Goal: Task Accomplishment & Management: Use online tool/utility

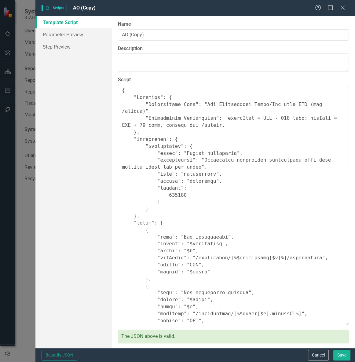
scroll to position [55, 0]
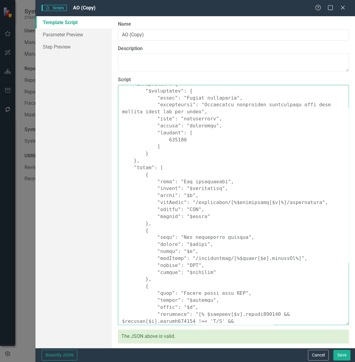
click at [258, 214] on textarea "Script" at bounding box center [233, 205] width 231 height 240
paste textarea ""Comments": { "Recommended Name": "Set Opportunity Start/End from RFP (reads cu…"
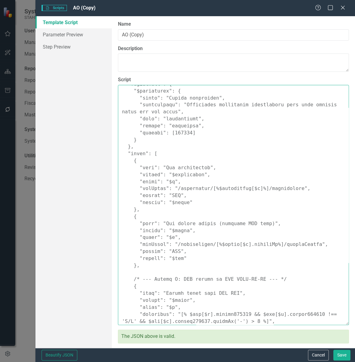
scroll to position [409, 0]
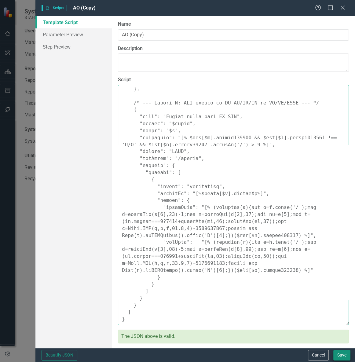
type textarea "{ "Comments": { "Recommended Name": "Set Opportunity Start/End from RFP (reads …"
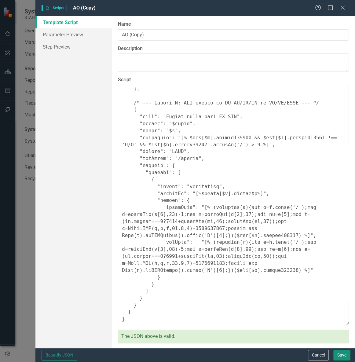
click at [338, 357] on button "Save" at bounding box center [341, 354] width 17 height 11
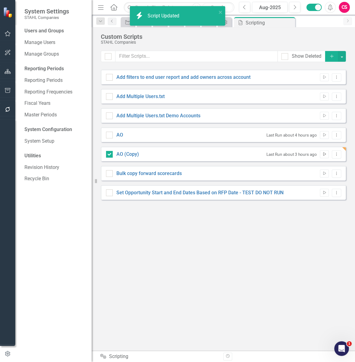
click at [323, 155] on icon "Run Script" at bounding box center [324, 154] width 5 height 4
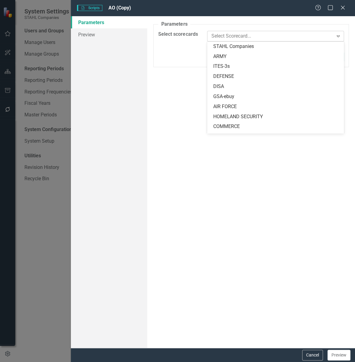
click at [220, 38] on div at bounding box center [271, 36] width 124 height 8
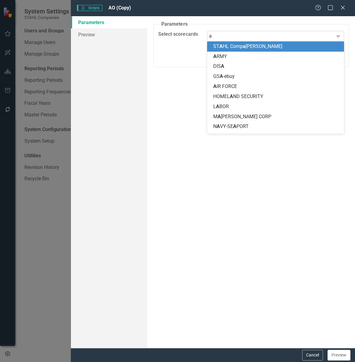
type input "ao"
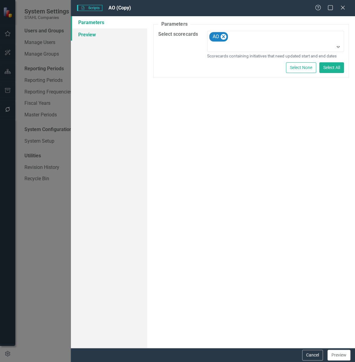
click at [112, 36] on link "Preview" at bounding box center [109, 34] width 76 height 12
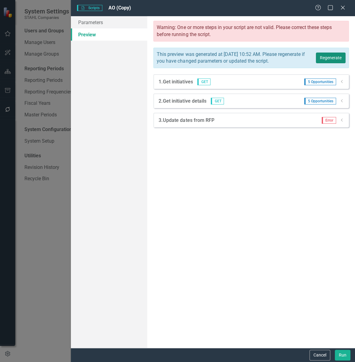
click at [322, 63] on button "Regenerate" at bounding box center [330, 57] width 30 height 11
click at [340, 103] on icon "Dropdown" at bounding box center [341, 101] width 5 height 4
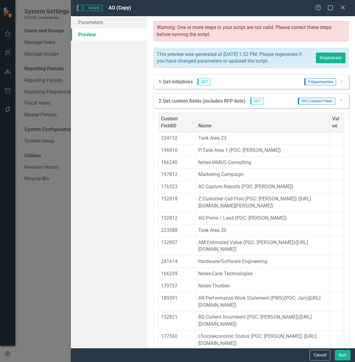
scroll to position [1077, 0]
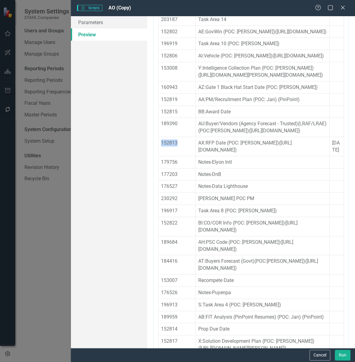
drag, startPoint x: 183, startPoint y: 182, endPoint x: 159, endPoint y: 182, distance: 24.1
click at [159, 156] on td "152813" at bounding box center [176, 146] width 37 height 19
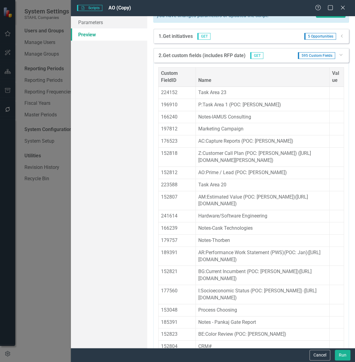
scroll to position [0, 0]
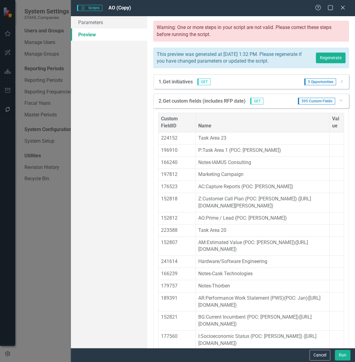
click at [338, 102] on div "Dropdown" at bounding box center [340, 100] width 5 height 5
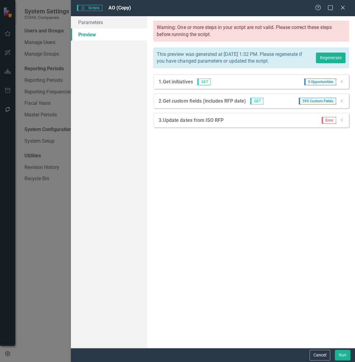
click at [341, 122] on icon "Dropdown" at bounding box center [341, 120] width 5 height 4
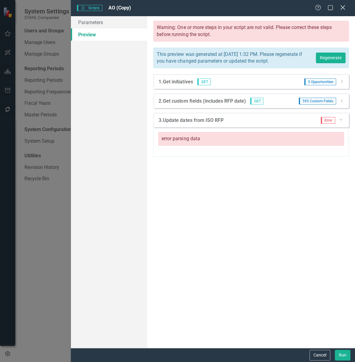
click at [341, 9] on icon "Close" at bounding box center [342, 8] width 8 height 6
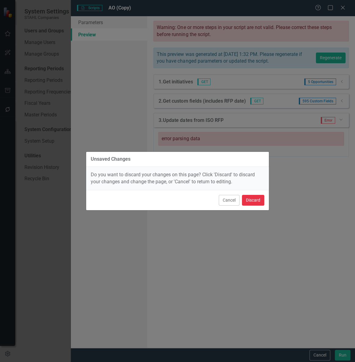
click at [257, 200] on button "Discard" at bounding box center [253, 200] width 22 height 11
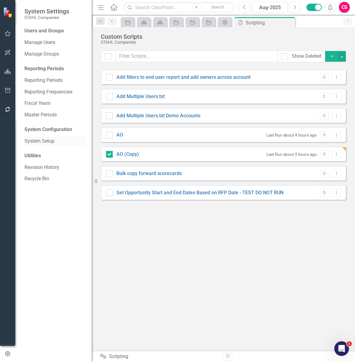
click at [45, 140] on link "System Setup" at bounding box center [54, 141] width 61 height 7
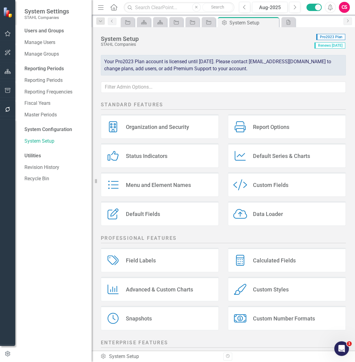
click at [243, 186] on icon "Custom Style" at bounding box center [240, 184] width 14 height 11
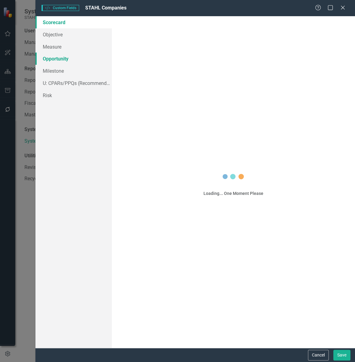
click at [56, 60] on link "Opportunity" at bounding box center [73, 58] width 76 height 12
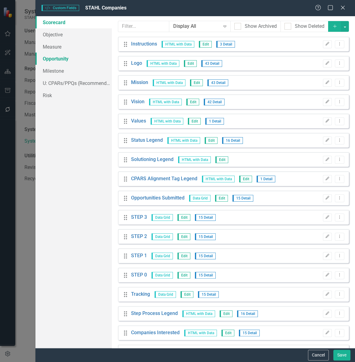
click at [56, 61] on link "Opportunity" at bounding box center [73, 58] width 76 height 12
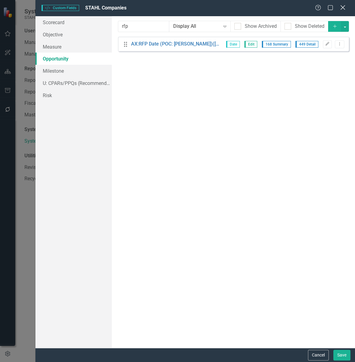
type input "rfp"
click at [342, 8] on icon at bounding box center [342, 7] width 5 height 5
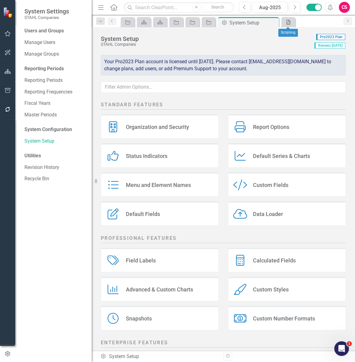
click at [288, 22] on icon "Scripting" at bounding box center [288, 22] width 6 height 5
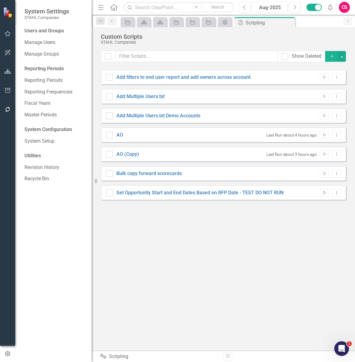
checkbox input "false"
click at [131, 152] on link "AO (Copy)" at bounding box center [127, 154] width 23 height 6
click at [110, 152] on input "AO (Copy)" at bounding box center [108, 153] width 4 height 4
checkbox input "true"
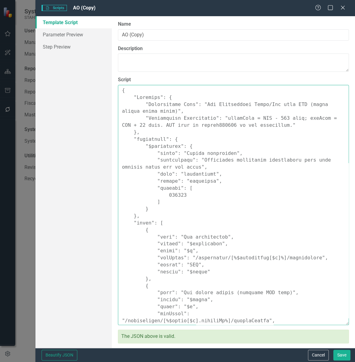
click at [176, 234] on textarea "Script" at bounding box center [233, 205] width 231 height 240
paste textarea ""Comments": { "Recommended Name": "Set Start/End from RFP (non-period custom fi…"
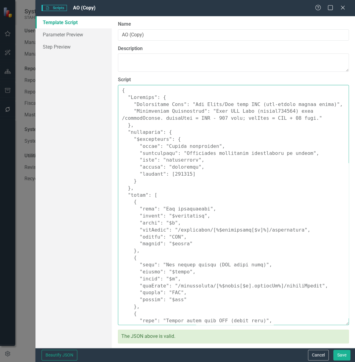
scroll to position [165, 0]
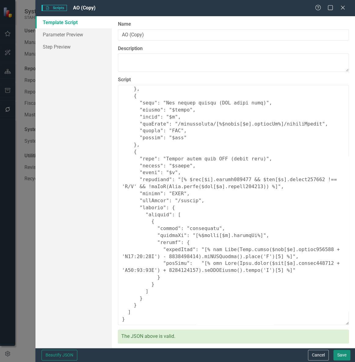
type textarea "{ "Comments": { "Recommended Name": "Set Start/End from RFP (non-period custom …"
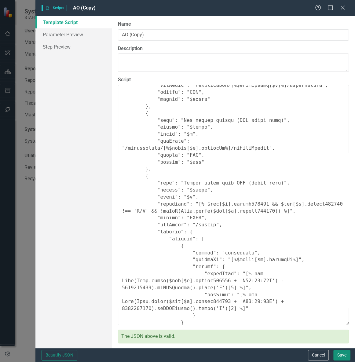
click at [344, 355] on button "Save" at bounding box center [341, 354] width 17 height 11
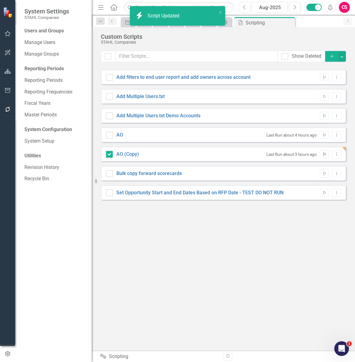
click at [325, 154] on icon "Run Script" at bounding box center [324, 154] width 5 height 4
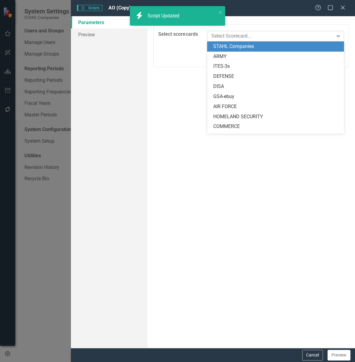
click at [227, 40] on div at bounding box center [271, 36] width 124 height 8
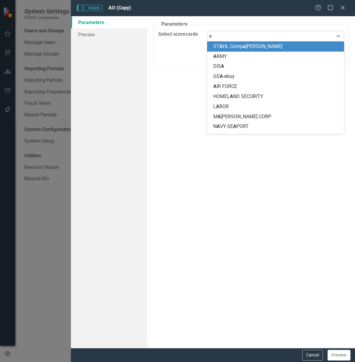
type input "ao"
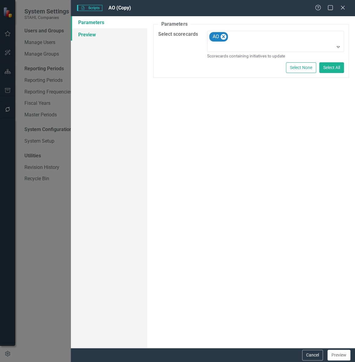
click at [87, 34] on link "Preview" at bounding box center [109, 34] width 76 height 12
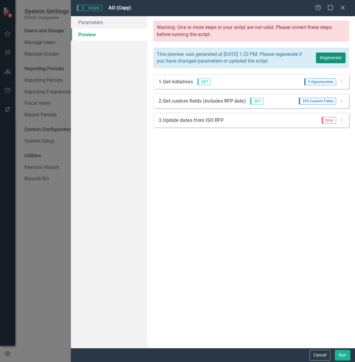
click at [336, 58] on button "Regenerate" at bounding box center [330, 57] width 30 height 11
click at [339, 103] on icon "Dropdown" at bounding box center [341, 101] width 5 height 4
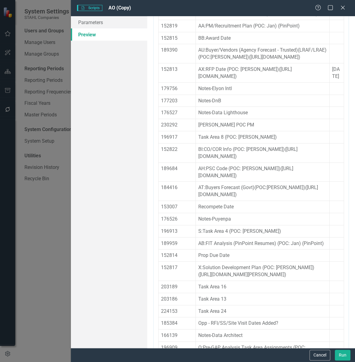
scroll to position [1137, 0]
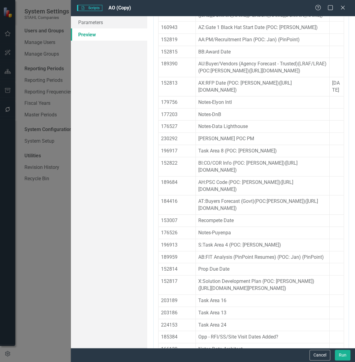
drag, startPoint x: 155, startPoint y: 118, endPoint x: 289, endPoint y: 132, distance: 134.4
click at [289, 96] on td "AX:RFP Date (POC: [PERSON_NAME])([URL][DOMAIN_NAME])" at bounding box center [262, 86] width 134 height 19
click at [332, 93] on span "[DATE]" at bounding box center [336, 86] width 8 height 13
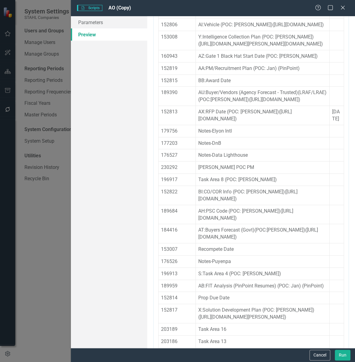
scroll to position [1082, 0]
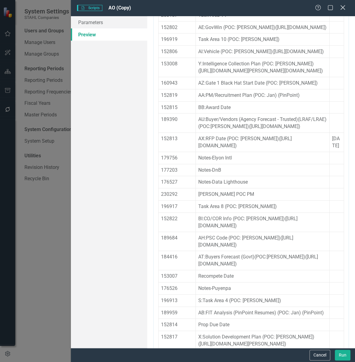
click at [341, 7] on icon at bounding box center [342, 7] width 5 height 5
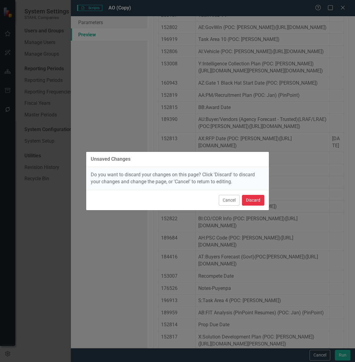
click at [256, 198] on button "Discard" at bounding box center [253, 200] width 22 height 11
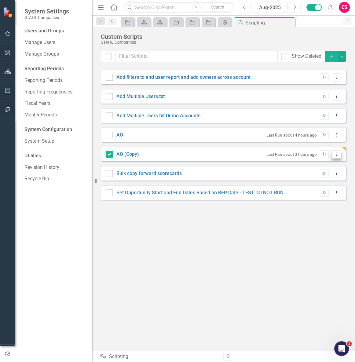
click at [336, 153] on icon "Dropdown Menu" at bounding box center [335, 154] width 5 height 4
click at [327, 172] on link "Edit Edit Script" at bounding box center [316, 175] width 49 height 11
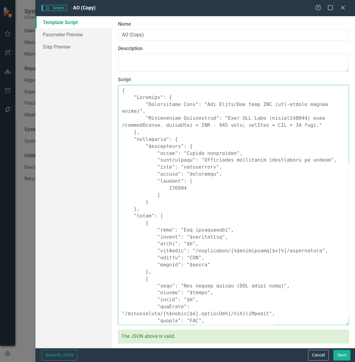
click at [228, 183] on textarea "Script" at bounding box center [233, 205] width 231 height 240
paste textarea ""Comments": { "Recommended Name": "Set Start/End from RFP (period-based, auto p…"
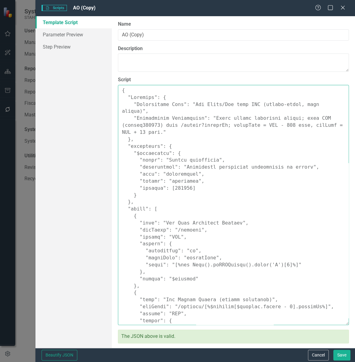
scroll to position [312, 0]
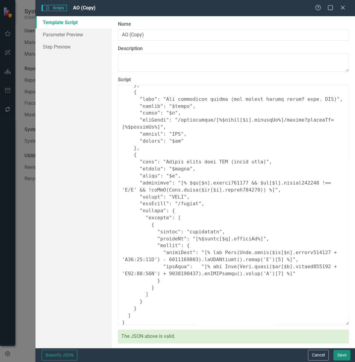
type textarea "{ "Comments": { "Recommended Name": "Set Start/End from RFP (period-based, auto…"
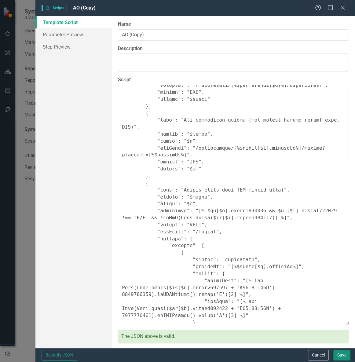
click at [339, 353] on button "Save" at bounding box center [341, 354] width 17 height 11
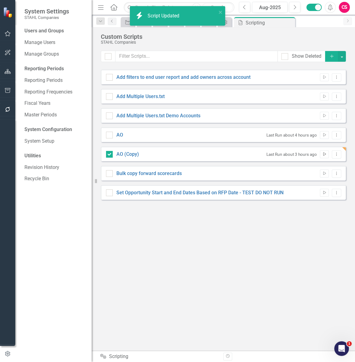
click at [325, 153] on icon "button" at bounding box center [324, 153] width 3 height 3
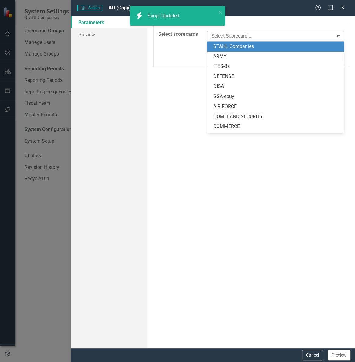
click at [233, 37] on div at bounding box center [271, 36] width 124 height 8
type input "ao"
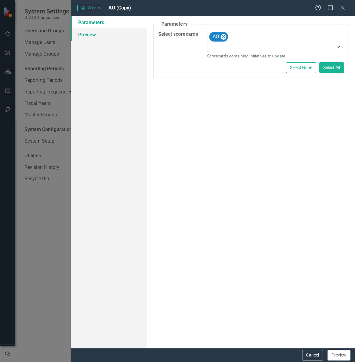
click at [105, 30] on link "Preview" at bounding box center [109, 34] width 76 height 12
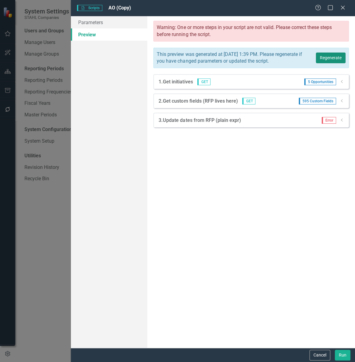
click at [321, 62] on button "Regenerate" at bounding box center [330, 57] width 30 height 11
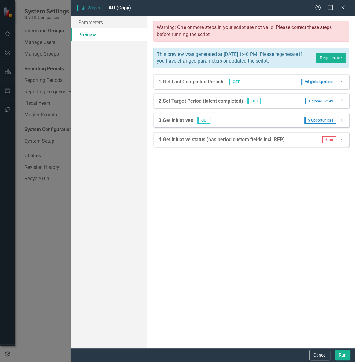
click at [343, 103] on icon "Dropdown" at bounding box center [341, 101] width 5 height 4
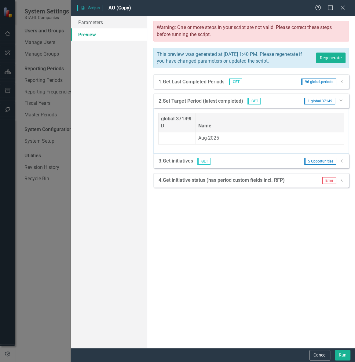
click at [343, 104] on div "1 global.37149 Dropdown" at bounding box center [321, 101] width 45 height 7
click at [340, 102] on icon "Dropdown" at bounding box center [340, 100] width 4 height 5
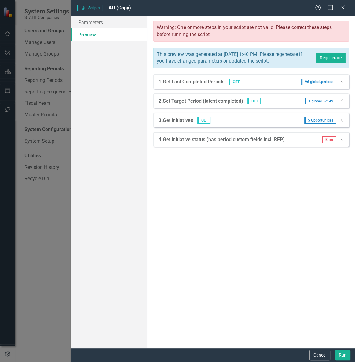
click at [342, 122] on icon "Dropdown" at bounding box center [341, 120] width 5 height 4
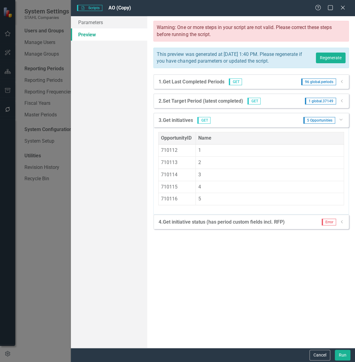
click at [341, 121] on icon "Dropdown" at bounding box center [340, 119] width 4 height 5
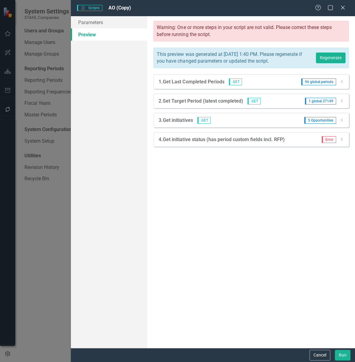
click at [339, 104] on div "1 global.37149 Dropdown" at bounding box center [322, 101] width 44 height 7
click at [341, 103] on icon "Dropdown" at bounding box center [341, 101] width 5 height 4
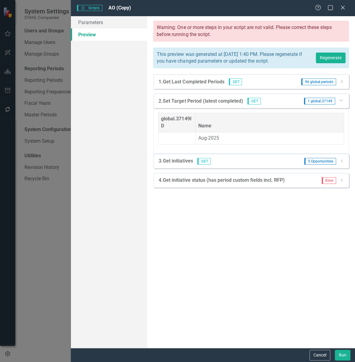
click at [341, 102] on icon "Dropdown" at bounding box center [340, 100] width 4 height 5
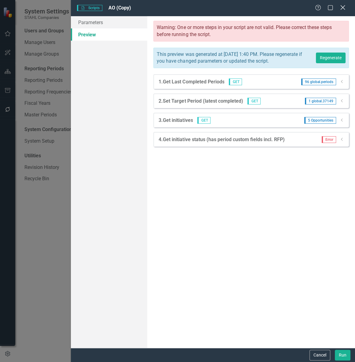
click at [342, 8] on icon at bounding box center [342, 7] width 5 height 5
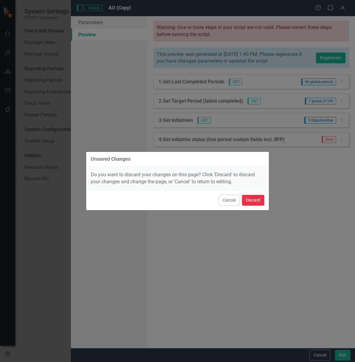
click at [259, 201] on button "Discard" at bounding box center [253, 200] width 22 height 11
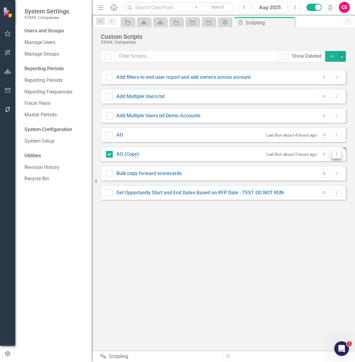
click at [333, 153] on icon "Dropdown Menu" at bounding box center [335, 154] width 5 height 4
click at [323, 174] on link "Edit Edit Script" at bounding box center [316, 175] width 49 height 11
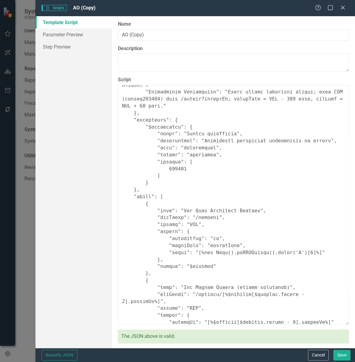
scroll to position [0, 0]
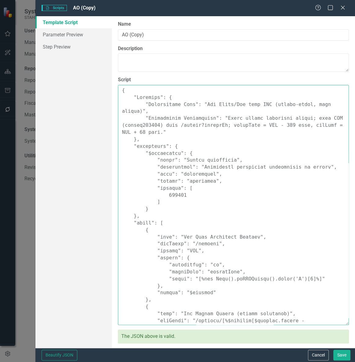
click at [265, 220] on textarea "Script" at bounding box center [233, 205] width 231 height 240
paste textarea ""Comments": { "Recommended Name": "Set Start/End from RFP (non-period custom fi…"
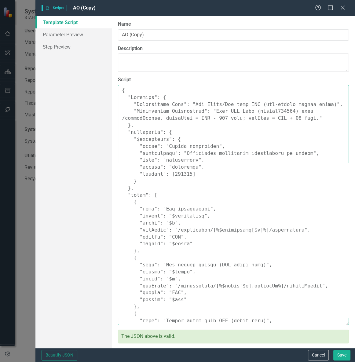
scroll to position [165, 0]
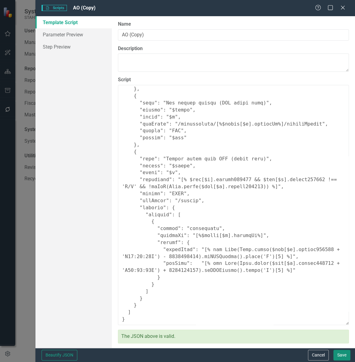
type textarea "{ "Comments": { "Recommended Name": "Set Start/End from RFP (non-period custom …"
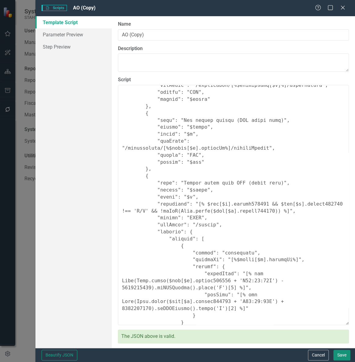
click at [344, 355] on button "Save" at bounding box center [341, 354] width 17 height 11
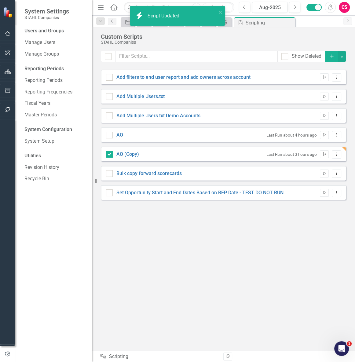
click at [323, 154] on icon "Run Script" at bounding box center [324, 154] width 5 height 4
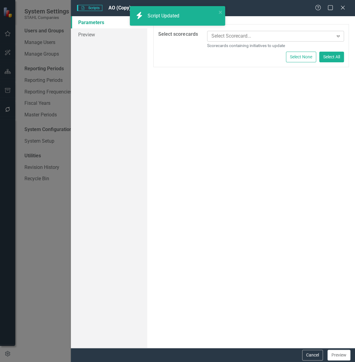
click at [238, 36] on div at bounding box center [271, 36] width 124 height 8
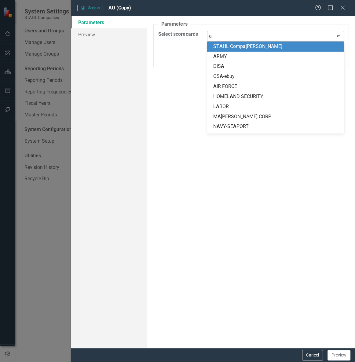
type input "ao"
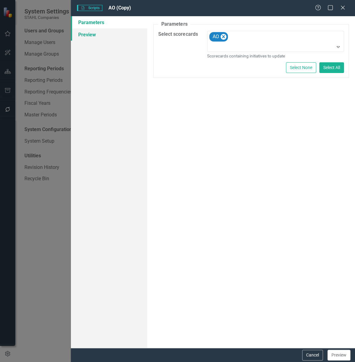
click at [106, 38] on link "Preview" at bounding box center [109, 34] width 76 height 12
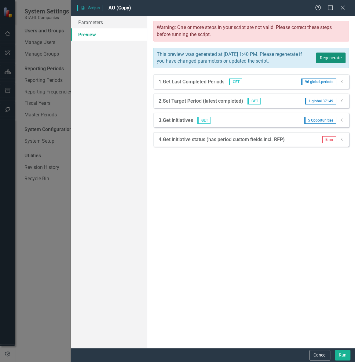
click at [319, 62] on button "Regenerate" at bounding box center [330, 57] width 30 height 11
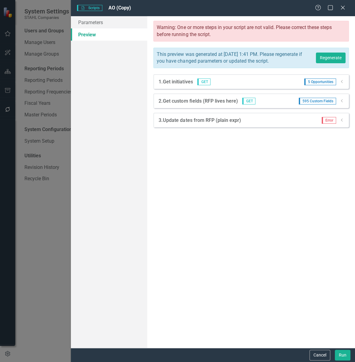
click at [342, 103] on icon "Dropdown" at bounding box center [341, 101] width 5 height 4
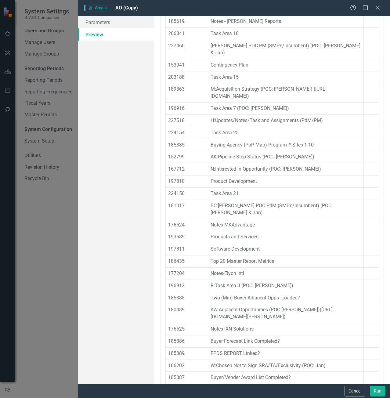
scroll to position [0, 0]
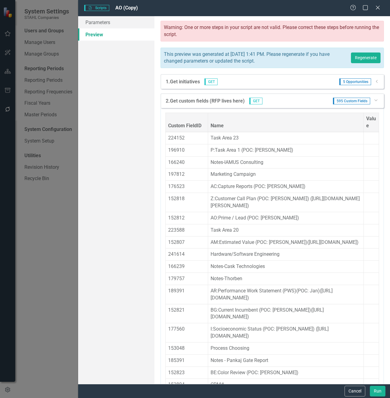
click at [354, 100] on icon "Dropdown" at bounding box center [376, 100] width 4 height 5
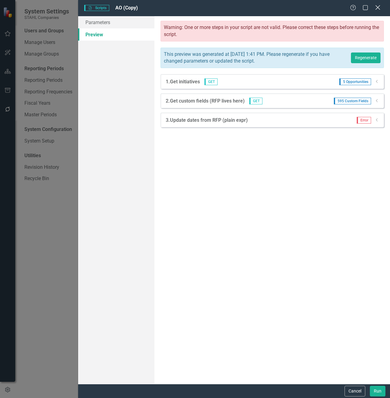
click at [354, 9] on icon "Close" at bounding box center [378, 8] width 8 height 6
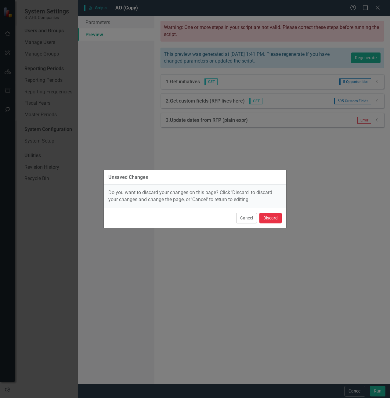
click at [270, 220] on button "Discard" at bounding box center [270, 218] width 22 height 11
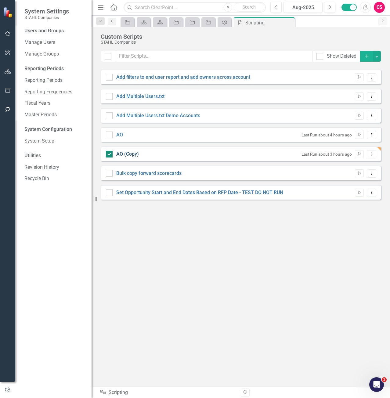
click at [127, 155] on link "AO (Copy)" at bounding box center [127, 154] width 23 height 6
click at [110, 155] on input "AO (Copy)" at bounding box center [108, 153] width 4 height 4
checkbox input "false"
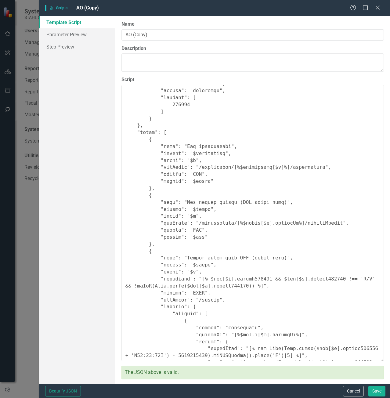
scroll to position [139, 0]
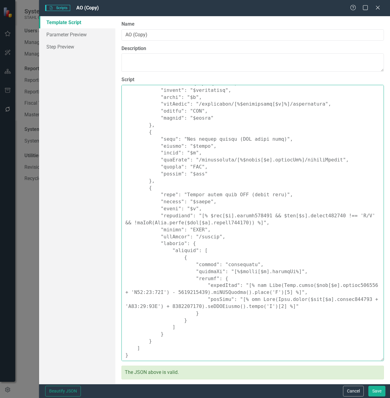
drag, startPoint x: 190, startPoint y: 278, endPoint x: 204, endPoint y: 312, distance: 37.2
click at [204, 312] on textarea "Script" at bounding box center [252, 223] width 262 height 276
paste textarea ""startDate": "[%$cfs[$i].custom152813%]", "endDate": "[%$cfs[$i].custom152813%]…"
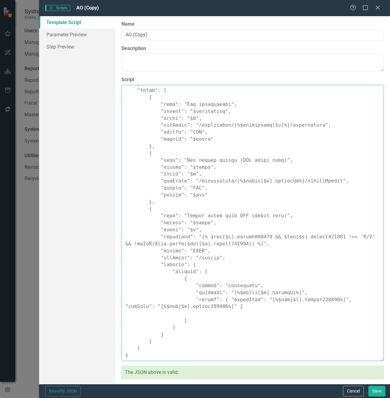
scroll to position [118, 0]
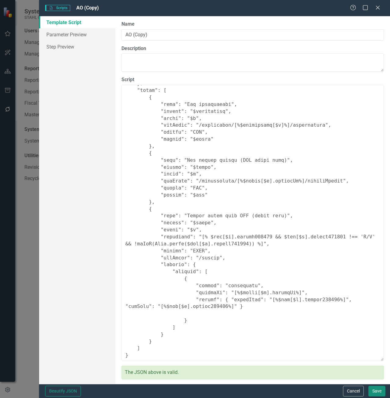
type textarea "{ "Comments": { "Recommended Name": "Set Start/End from RFP (non-period custom …"
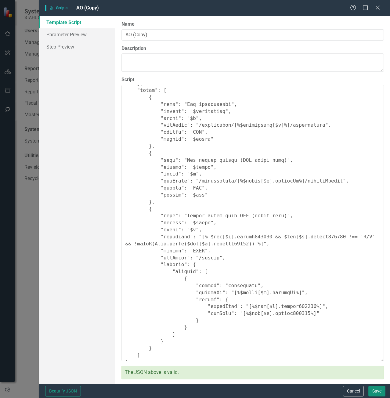
click at [354, 361] on button "Save" at bounding box center [376, 391] width 17 height 11
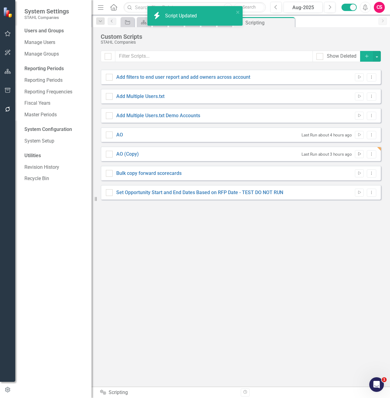
click at [354, 156] on button "Run Script" at bounding box center [359, 154] width 9 height 8
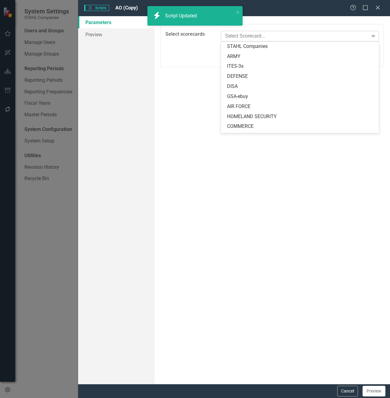
click at [315, 37] on div at bounding box center [295, 36] width 145 height 8
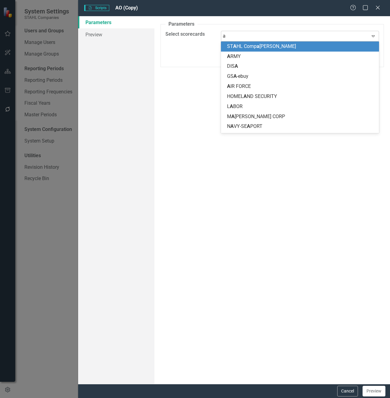
type input "ao"
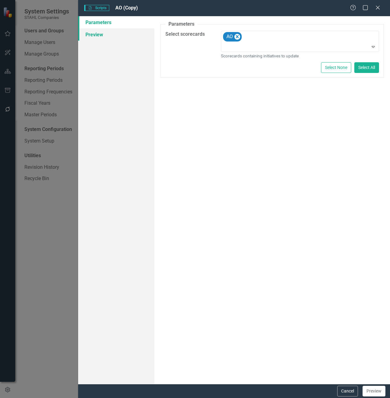
click at [108, 35] on link "Preview" at bounding box center [116, 34] width 76 height 12
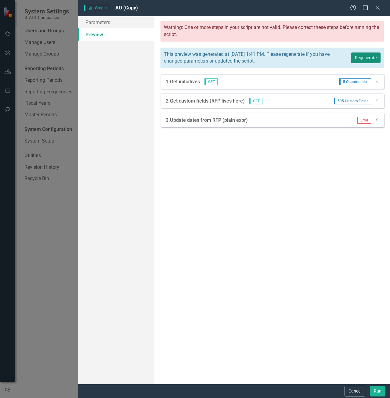
click at [354, 55] on button "Regenerate" at bounding box center [366, 57] width 30 height 11
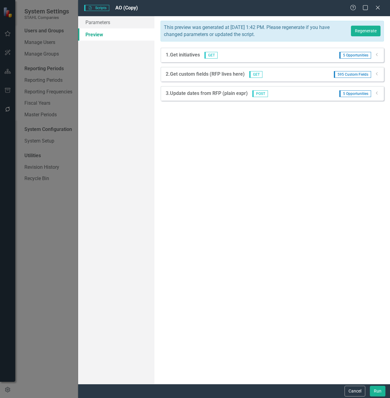
click at [354, 92] on icon "Dropdown" at bounding box center [377, 93] width 5 height 4
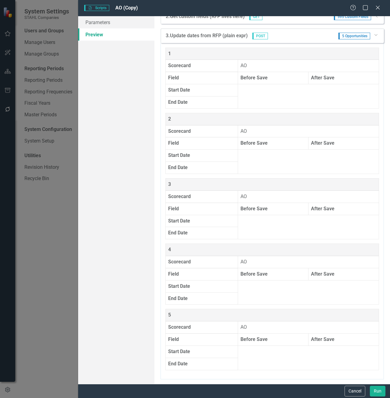
scroll to position [0, 0]
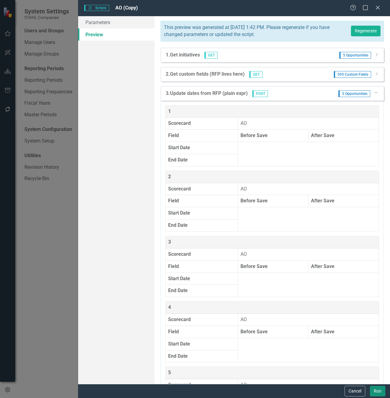
click at [354, 361] on button "Run" at bounding box center [378, 391] width 16 height 11
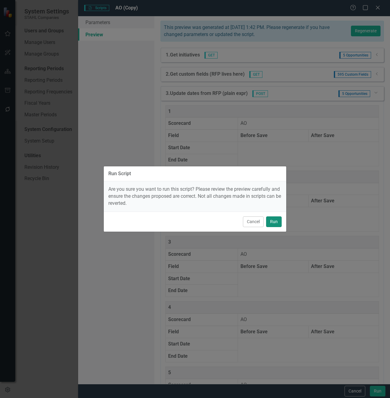
click at [276, 220] on button "Run" at bounding box center [274, 221] width 16 height 11
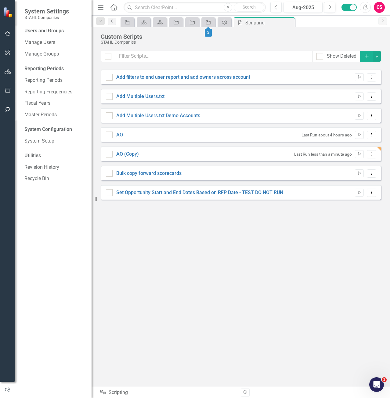
click at [205, 23] on icon "Opportunity" at bounding box center [208, 22] width 6 height 5
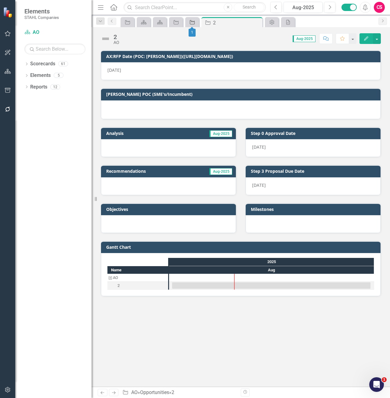
click at [192, 23] on icon "Opportunity" at bounding box center [192, 22] width 6 height 5
click at [53, 224] on div "Dropdown Scorecards 61 Dropdown [PERSON_NAME] Companies Dropdown ARMY ITES-3s D…" at bounding box center [53, 228] width 76 height 339
click at [214, 327] on div "AX:RFP Date (POC: Melissa)(https://iq.govwin.com/neo/myGovwin/index) 8/31/25 ST…" at bounding box center [241, 218] width 298 height 337
click at [286, 24] on icon "Scripting" at bounding box center [288, 22] width 6 height 5
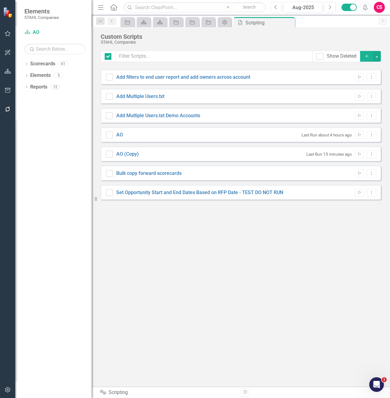
checkbox input "false"
click at [128, 151] on link "AO (Copy)" at bounding box center [127, 154] width 23 height 6
click at [110, 151] on input "AO (Copy)" at bounding box center [108, 153] width 4 height 4
checkbox input "true"
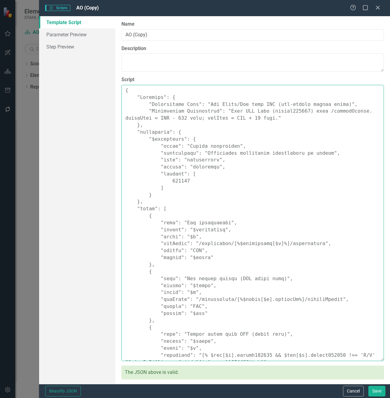
click at [237, 214] on textarea "Script" at bounding box center [252, 223] width 262 height 276
paste textarea ""Comments": { "Recommended Name": "Set Start/End = RFP (sanity check)", "Recomm…"
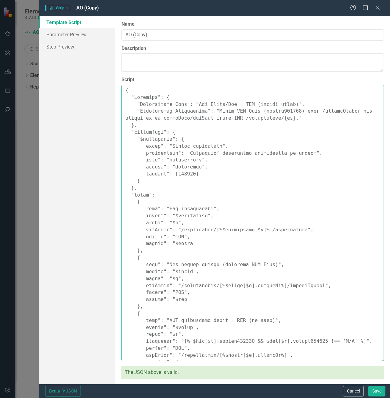
scroll to position [53, 0]
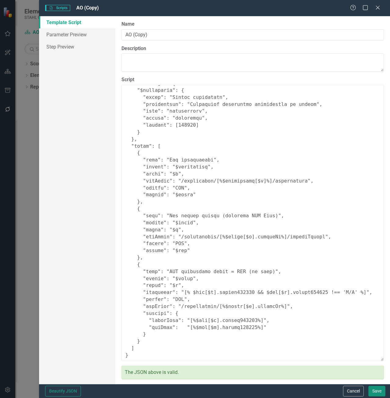
type textarea "{ "Comments": { "Recommended Name": "Set Start/End = RFP (sanity check)", "Reco…"
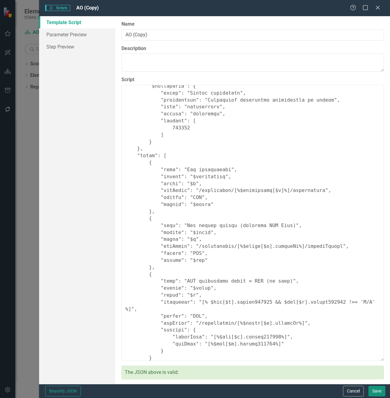
click at [377, 391] on button "Save" at bounding box center [376, 391] width 17 height 11
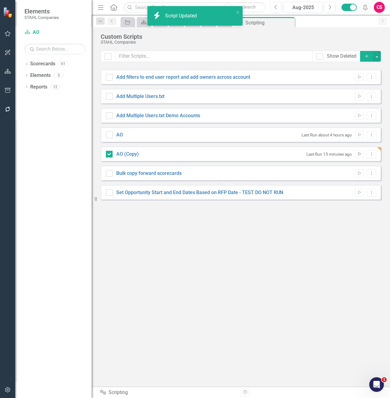
click at [359, 152] on icon "Run Script" at bounding box center [359, 154] width 5 height 4
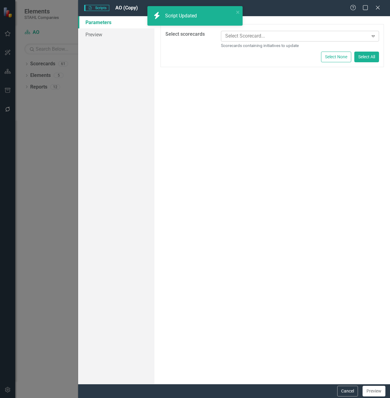
click at [301, 36] on div at bounding box center [295, 36] width 145 height 8
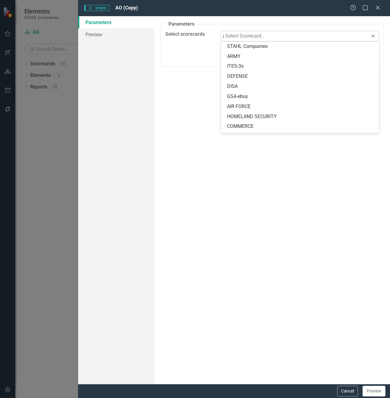
type input "ao"
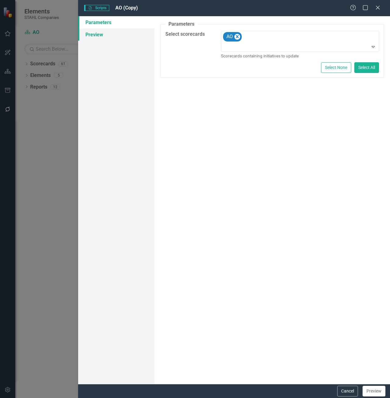
click at [106, 30] on link "Preview" at bounding box center [116, 34] width 76 height 12
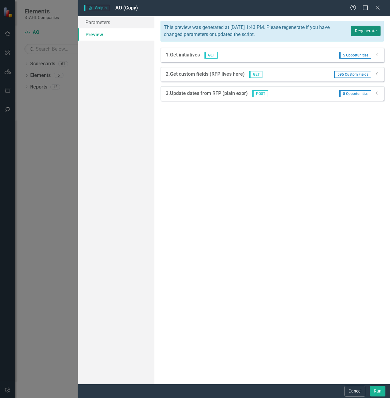
click at [368, 30] on button "Regenerate" at bounding box center [366, 31] width 30 height 11
click at [377, 94] on icon at bounding box center [377, 93] width 2 height 3
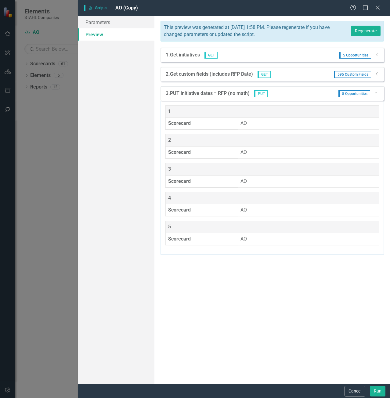
click at [375, 76] on icon "Dropdown" at bounding box center [377, 74] width 5 height 4
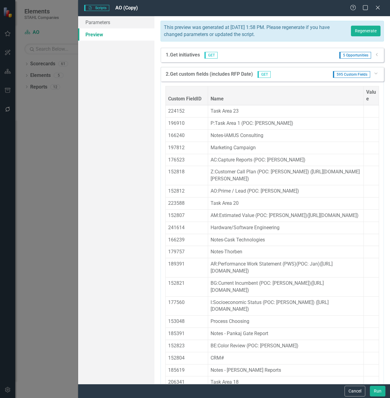
click at [375, 76] on div "2. Get custom fields (includes RFP Date) GET 595 Custom Fields Dropdown" at bounding box center [271, 74] width 223 height 15
click at [374, 72] on icon "Dropdown" at bounding box center [376, 73] width 4 height 5
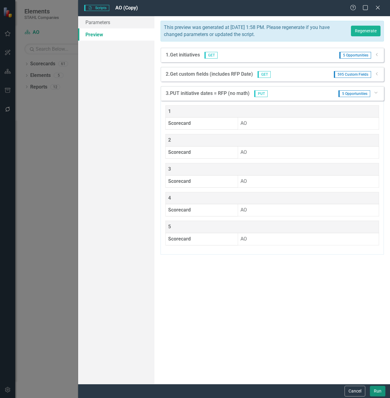
click at [383, 392] on button "Run" at bounding box center [378, 391] width 16 height 11
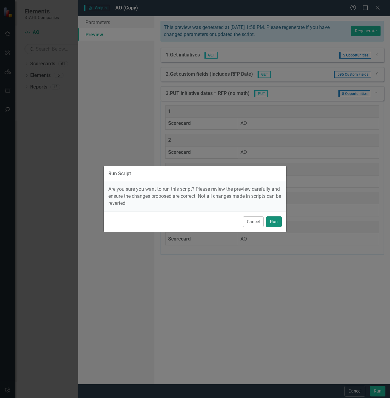
click at [276, 225] on button "Run" at bounding box center [274, 221] width 16 height 11
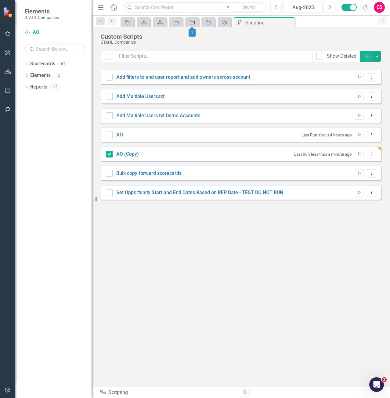
click at [193, 22] on icon "Opportunity" at bounding box center [192, 22] width 6 height 5
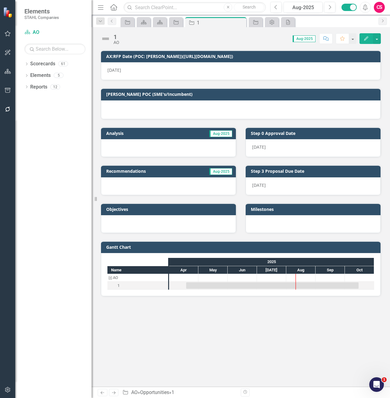
click at [67, 203] on div "Dropdown Scorecards 61 Dropdown [PERSON_NAME] Companies Dropdown ARMY ITES-3s D…" at bounding box center [53, 228] width 76 height 339
click at [282, 148] on div "[DATE]" at bounding box center [313, 148] width 135 height 18
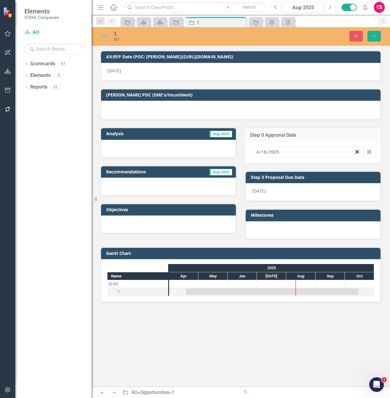
click at [283, 149] on div "[DATE]" at bounding box center [304, 152] width 99 height 6
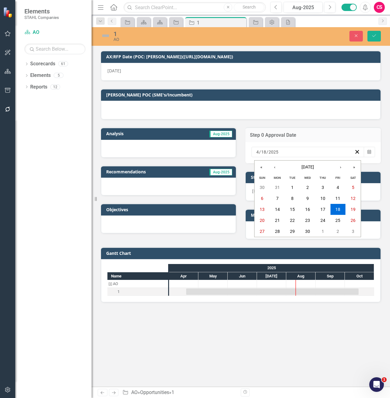
click at [235, 202] on div "Objectives" at bounding box center [168, 215] width 145 height 38
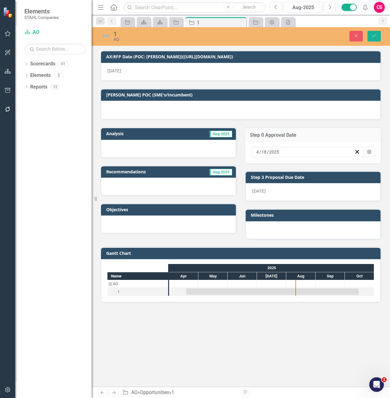
click at [274, 195] on div "[DATE]" at bounding box center [313, 192] width 135 height 18
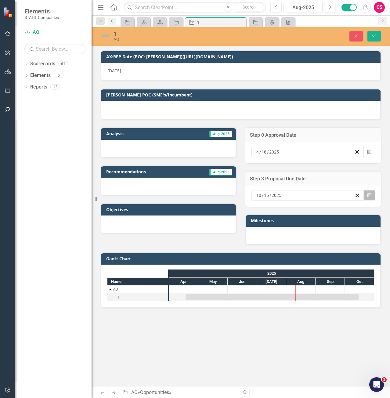
click at [367, 197] on icon "Calendar" at bounding box center [369, 195] width 4 height 4
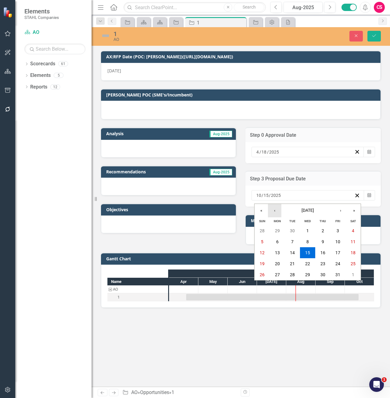
click at [273, 213] on button "‹" at bounding box center [274, 210] width 13 height 13
click at [271, 211] on button "‹" at bounding box center [274, 210] width 13 height 13
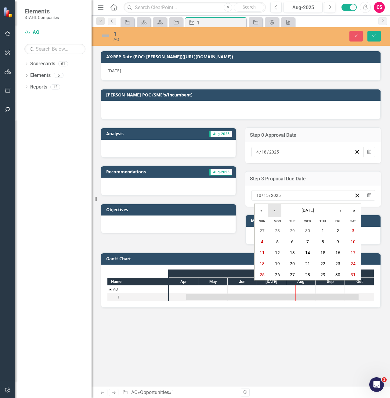
click at [271, 211] on button "‹" at bounding box center [274, 210] width 13 height 13
click at [336, 253] on abbr "18" at bounding box center [337, 252] width 5 height 5
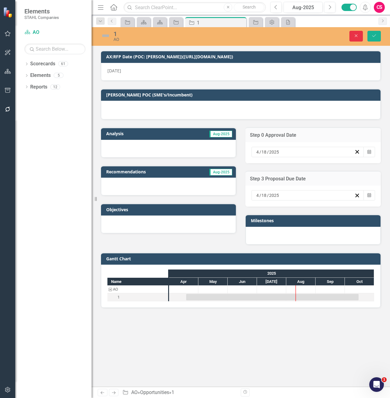
click at [357, 37] on icon "Close" at bounding box center [355, 36] width 5 height 4
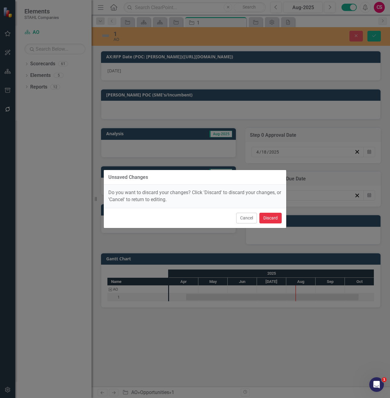
click at [266, 221] on button "Discard" at bounding box center [270, 218] width 22 height 11
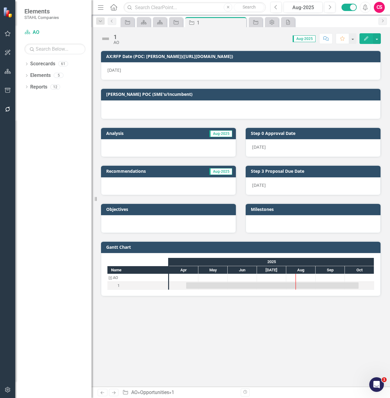
click at [366, 41] on button "Edit" at bounding box center [365, 38] width 13 height 11
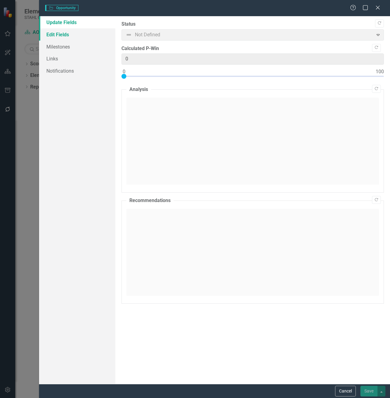
click at [72, 35] on link "Edit Fields" at bounding box center [77, 34] width 76 height 12
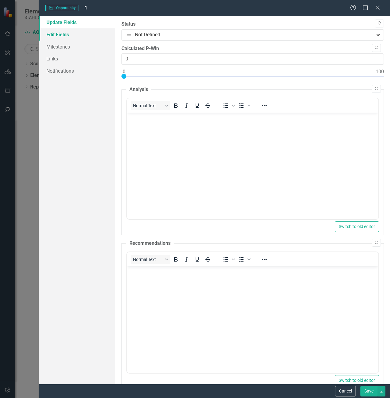
click at [72, 35] on link "Edit Fields" at bounding box center [77, 34] width 76 height 12
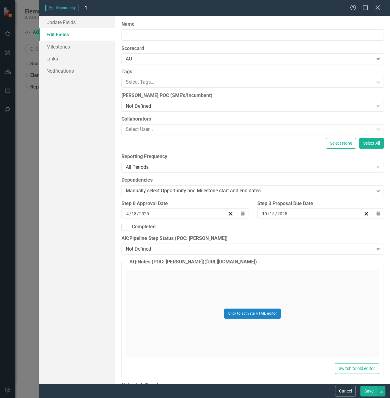
click at [380, 6] on icon "Close" at bounding box center [378, 8] width 8 height 6
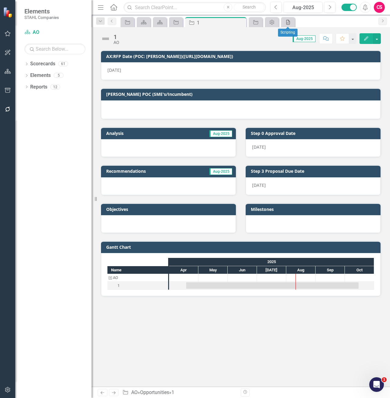
click at [289, 22] on icon "Scripting" at bounding box center [288, 22] width 6 height 5
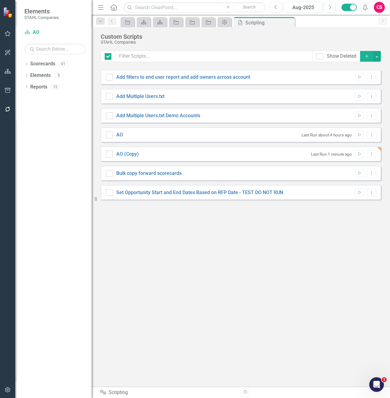
checkbox input "false"
click at [129, 154] on link "AO (Copy)" at bounding box center [127, 154] width 23 height 6
click at [110, 154] on input "AO (Copy)" at bounding box center [108, 153] width 4 height 4
checkbox input "true"
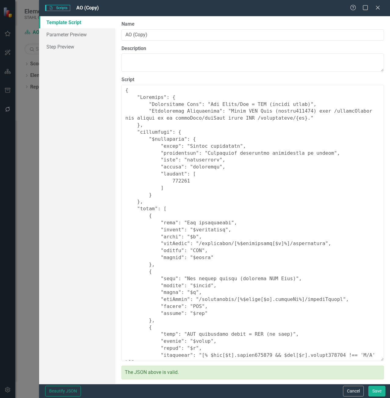
scroll to position [63, 0]
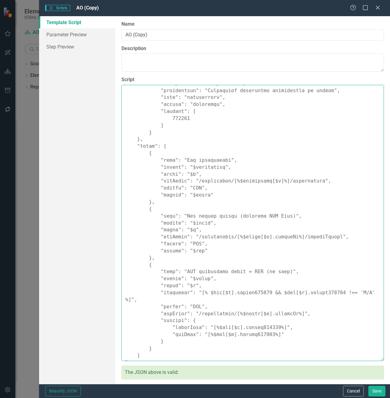
click at [326, 236] on textarea "Script" at bounding box center [252, 223] width 262 height 276
click at [322, 239] on textarea "Script" at bounding box center [252, 223] width 262 height 276
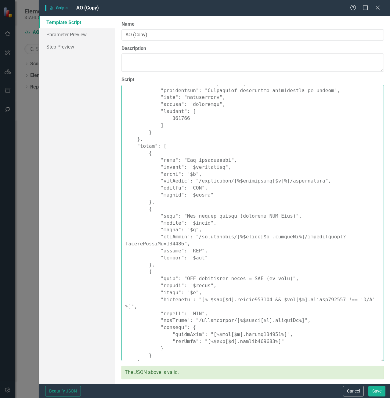
type textarea "{ "Comments": { "Recommended Name": "Set Start/End = RFP (sanity check)", "Reco…"
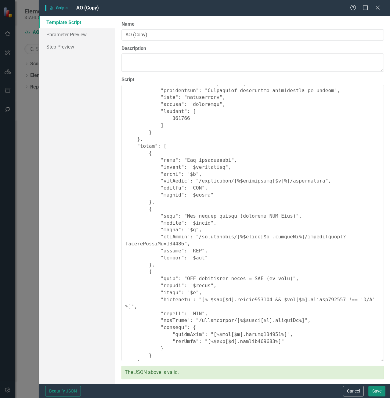
click at [376, 388] on button "Save" at bounding box center [376, 391] width 17 height 11
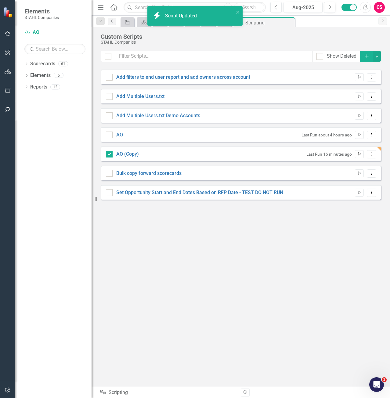
click at [357, 154] on icon "Run Script" at bounding box center [359, 154] width 5 height 4
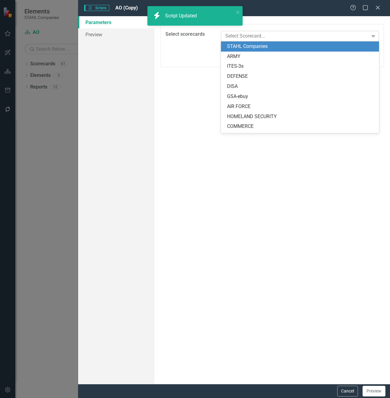
click at [230, 35] on div at bounding box center [295, 36] width 145 height 8
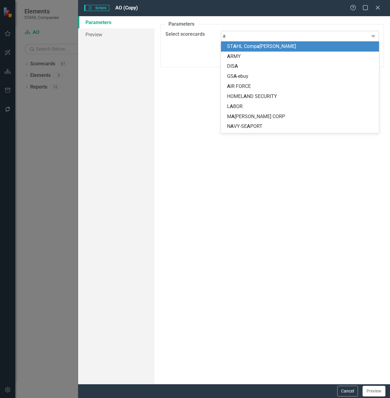
type input "ao"
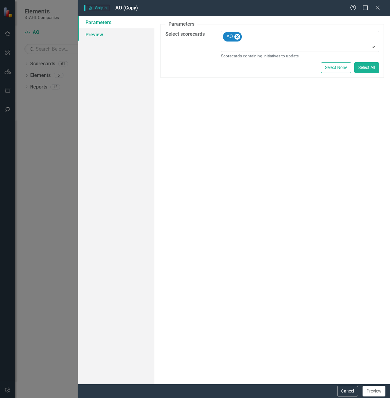
click at [128, 36] on link "Preview" at bounding box center [116, 34] width 76 height 12
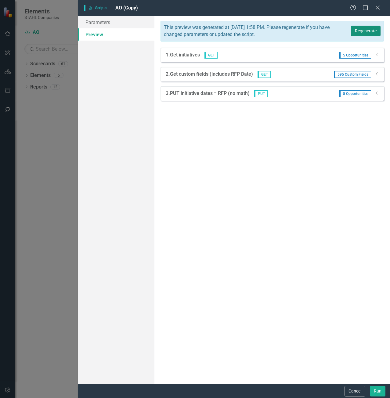
click at [368, 30] on button "Regenerate" at bounding box center [366, 31] width 30 height 11
click at [375, 73] on icon "Dropdown" at bounding box center [377, 74] width 5 height 4
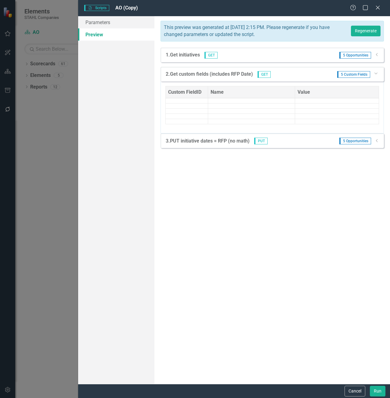
click at [376, 73] on icon "Dropdown" at bounding box center [376, 73] width 4 height 5
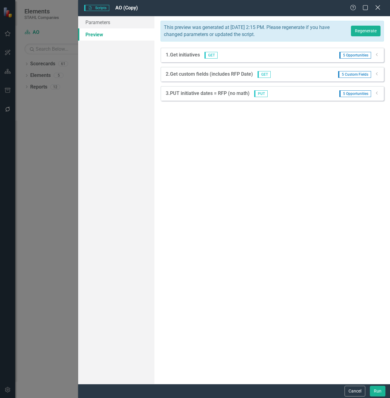
click at [377, 11] on div "Close" at bounding box center [378, 8] width 8 height 8
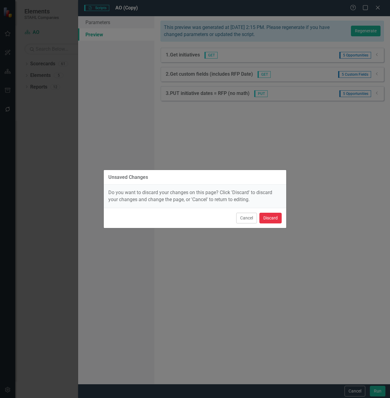
click at [270, 219] on button "Discard" at bounding box center [270, 218] width 22 height 11
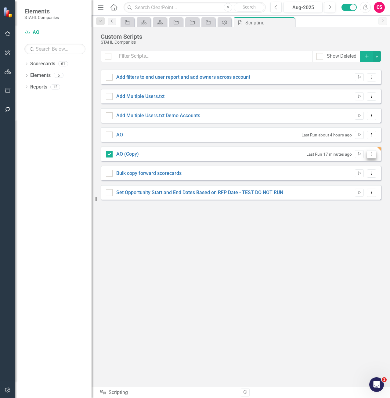
click at [370, 154] on icon "Dropdown Menu" at bounding box center [371, 154] width 5 height 4
click at [353, 172] on link "Edit Edit Script" at bounding box center [351, 175] width 49 height 11
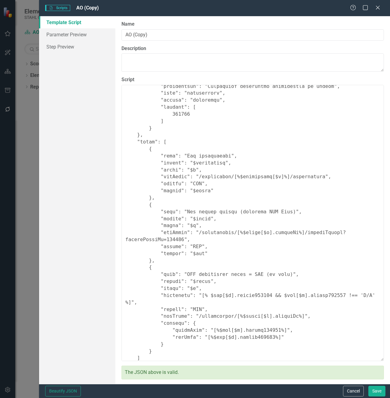
scroll to position [70, 0]
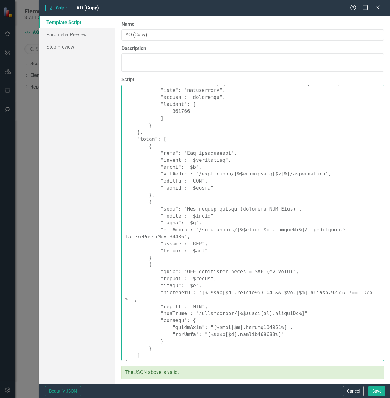
click at [161, 241] on textarea "Script" at bounding box center [252, 223] width 262 height 276
drag, startPoint x: 194, startPoint y: 237, endPoint x: 158, endPoint y: 229, distance: 37.0
click at [158, 229] on textarea "Script" at bounding box center [252, 223] width 262 height 276
click at [218, 208] on textarea "Script" at bounding box center [252, 223] width 262 height 276
paste textarea ""Comments": { "Recommended Name": "Set Start/End from RFP (single-field fetch)"…"
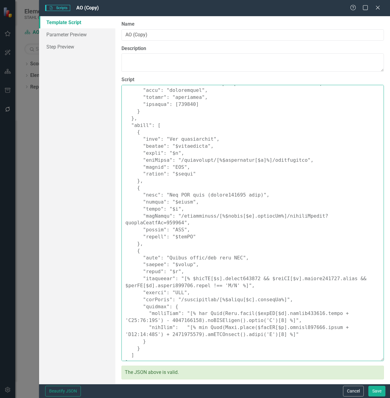
scroll to position [74, 0]
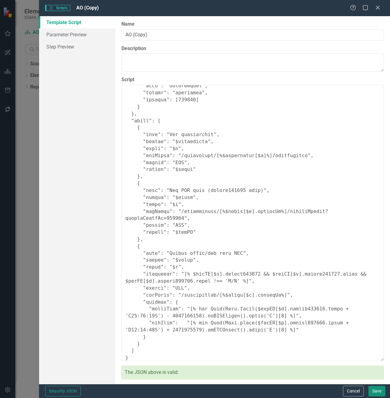
type textarea "{ "Comments": { "Recommended Name": "Set Start/End from RFP (single-field fetch…"
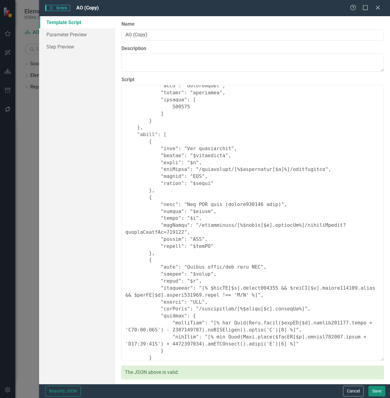
click at [380, 391] on button "Save" at bounding box center [376, 391] width 17 height 11
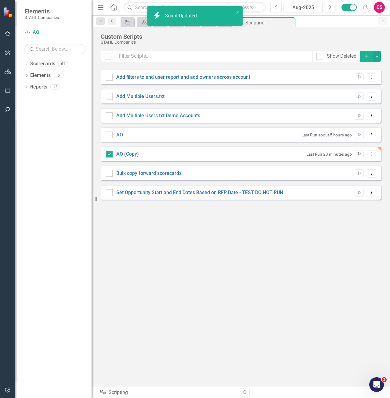
click at [361, 155] on icon "Run Script" at bounding box center [359, 154] width 5 height 4
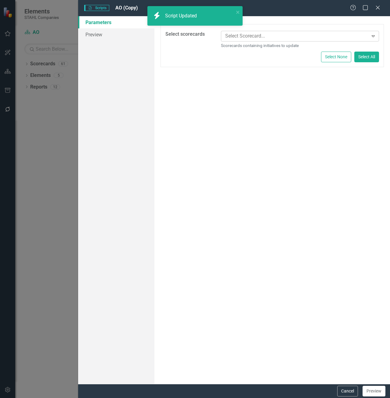
click at [240, 34] on div at bounding box center [295, 36] width 145 height 8
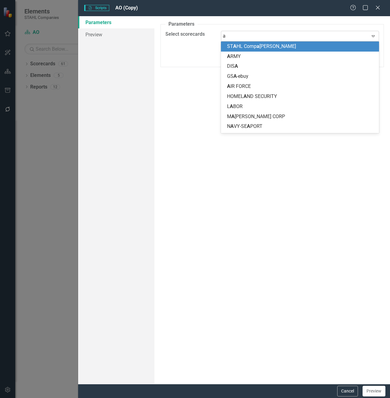
type input "ao"
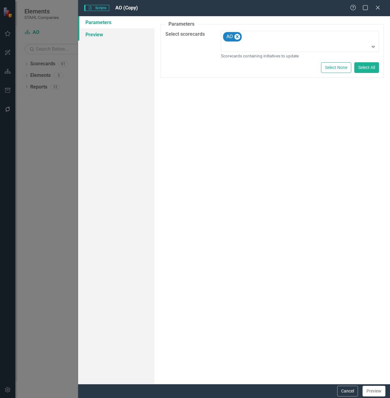
click at [96, 31] on link "Preview" at bounding box center [116, 34] width 76 height 12
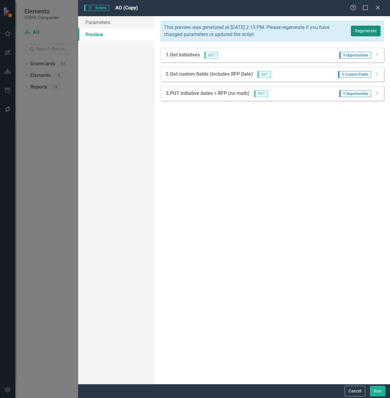
click at [355, 34] on button "Regenerate" at bounding box center [366, 31] width 30 height 11
click at [375, 93] on icon "Dropdown" at bounding box center [377, 93] width 5 height 4
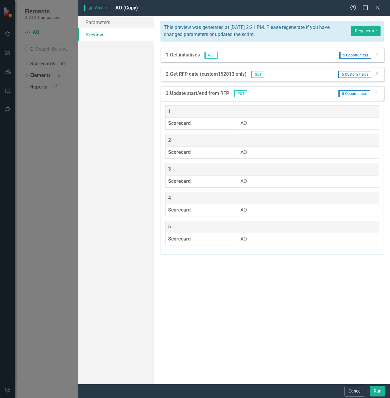
click at [376, 74] on icon "Dropdown" at bounding box center [377, 74] width 5 height 4
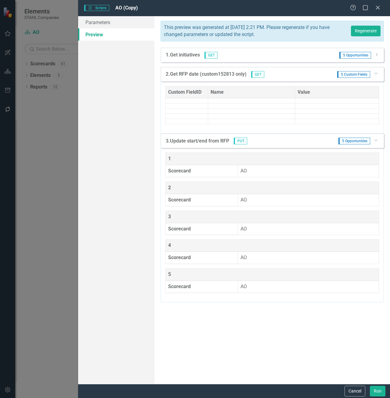
click at [376, 56] on icon "Dropdown" at bounding box center [377, 55] width 5 height 4
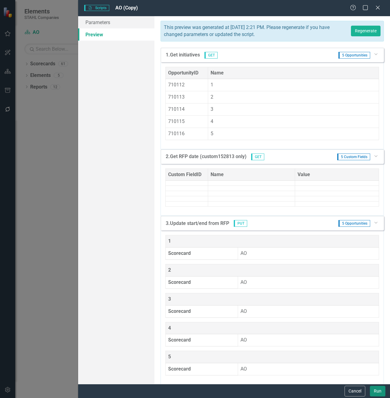
click at [377, 390] on button "Run" at bounding box center [378, 391] width 16 height 11
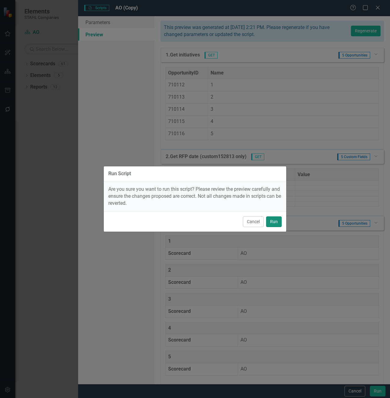
click at [275, 225] on button "Run" at bounding box center [274, 221] width 16 height 11
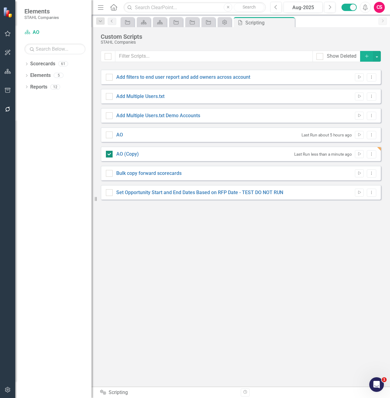
click at [110, 157] on div at bounding box center [109, 154] width 7 height 7
click at [110, 155] on input "AO (Copy)" at bounding box center [108, 153] width 4 height 4
checkbox input "false"
click at [42, 74] on link "Elements" at bounding box center [40, 75] width 20 height 7
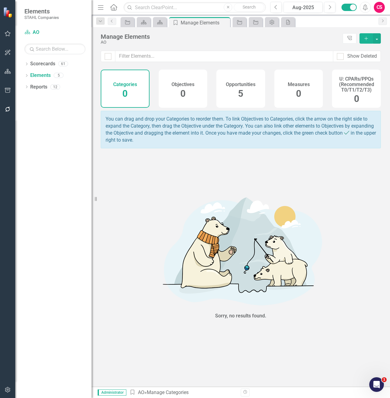
click at [255, 93] on div "Opportunities 5" at bounding box center [240, 89] width 49 height 38
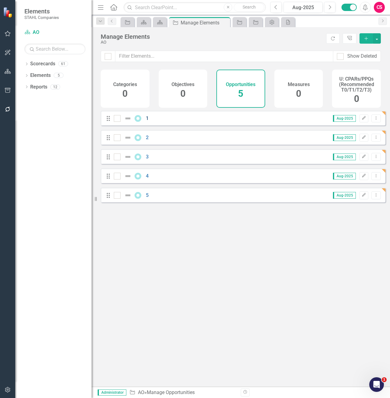
click at [146, 121] on link "1" at bounding box center [147, 118] width 3 height 6
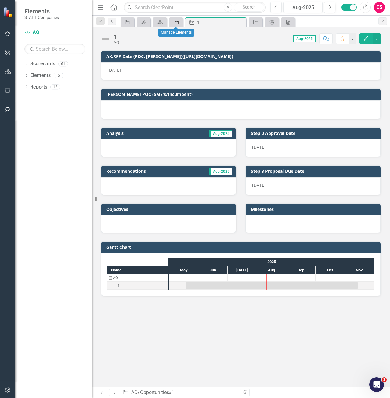
click at [179, 22] on icon "Opportunity" at bounding box center [176, 22] width 6 height 5
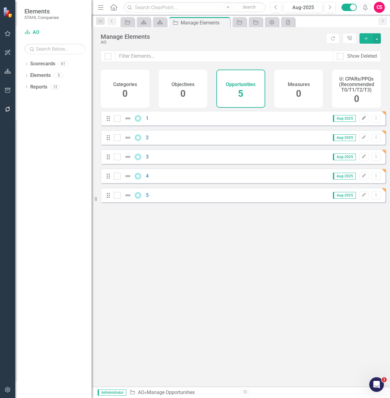
click at [362, 120] on icon "Edit" at bounding box center [364, 118] width 5 height 4
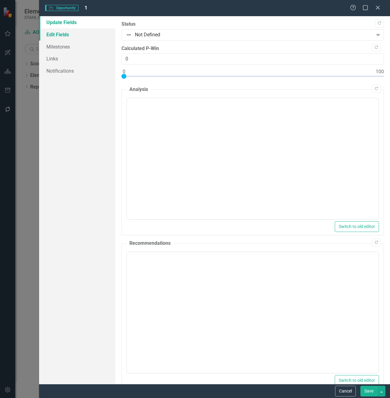
click at [83, 36] on link "Edit Fields" at bounding box center [77, 34] width 76 height 12
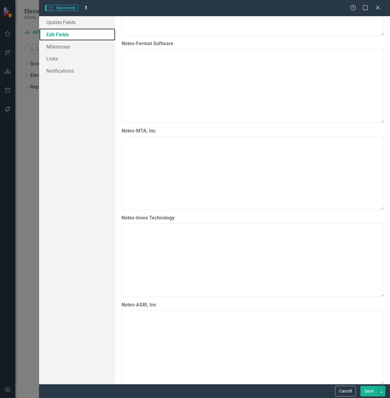
scroll to position [793, 0]
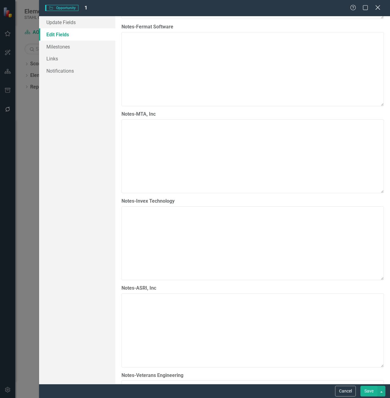
click at [379, 7] on icon "Close" at bounding box center [378, 8] width 8 height 6
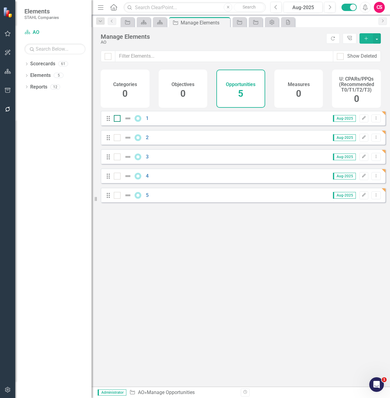
click at [119, 122] on div at bounding box center [117, 118] width 7 height 7
click at [118, 119] on input "checkbox" at bounding box center [116, 117] width 4 height 4
checkbox input "true"
click at [380, 38] on button "button" at bounding box center [377, 38] width 8 height 10
click at [361, 74] on link "Edit Multiple Edit Multiple" at bounding box center [356, 72] width 50 height 11
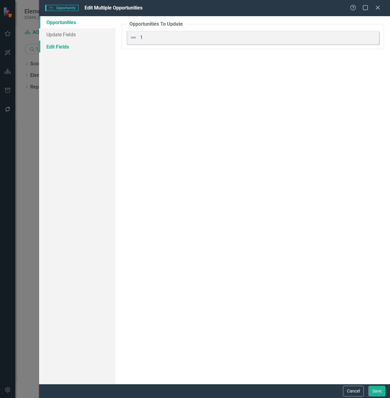
click at [71, 49] on link "Edit Fields" at bounding box center [77, 47] width 76 height 12
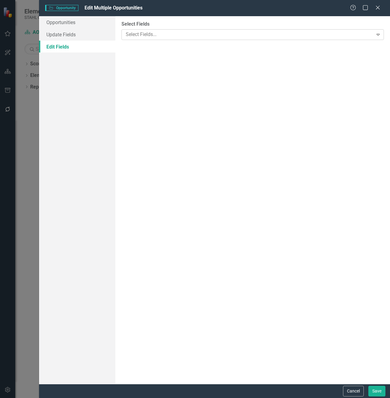
click at [145, 38] on div at bounding box center [248, 35] width 250 height 8
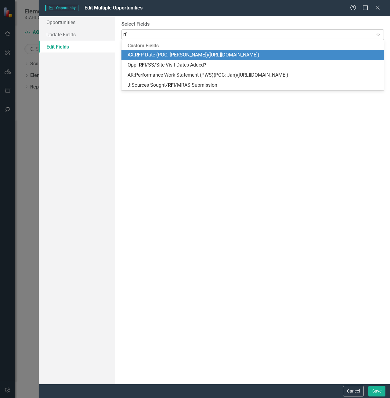
type input "rfp"
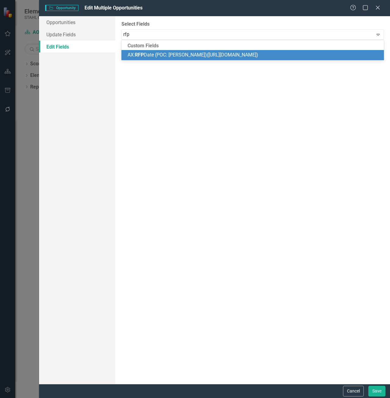
click at [144, 56] on span "RFP" at bounding box center [139, 55] width 9 height 6
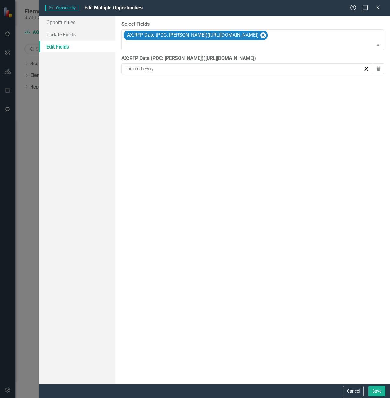
click at [146, 69] on input at bounding box center [149, 69] width 9 height 6
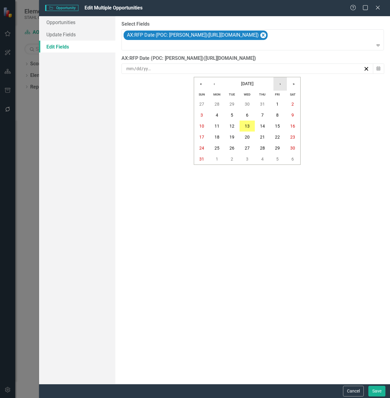
click at [281, 84] on button "›" at bounding box center [279, 83] width 13 height 13
click at [245, 148] on button "1" at bounding box center [247, 147] width 15 height 11
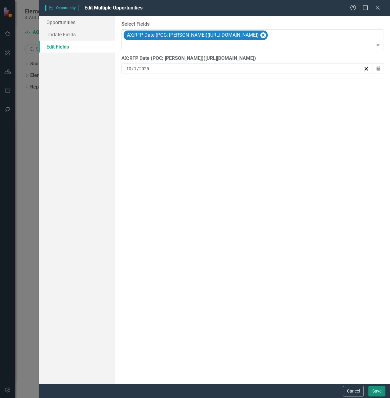
click at [375, 393] on button "Save" at bounding box center [376, 391] width 17 height 11
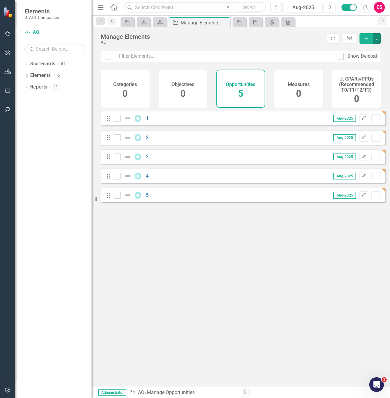
checkbox input "false"
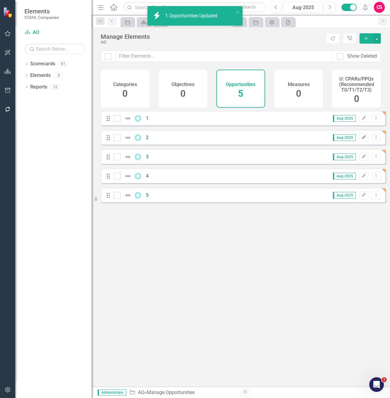
click at [359, 141] on button "Edit" at bounding box center [363, 138] width 9 height 8
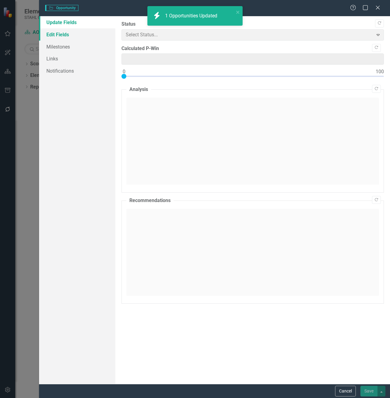
type input "0"
click at [82, 38] on link "Edit Fields" at bounding box center [77, 34] width 76 height 12
click at [82, 40] on link "Edit Fields" at bounding box center [77, 34] width 76 height 12
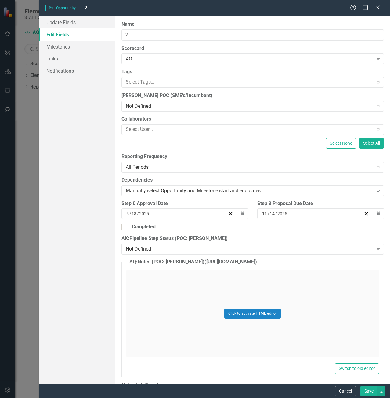
scroll to position [1879, 0]
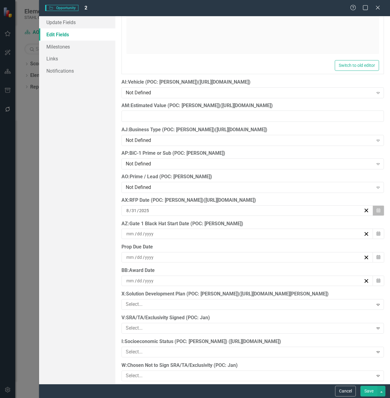
click at [377, 211] on button "Calendar" at bounding box center [379, 210] width 12 height 10
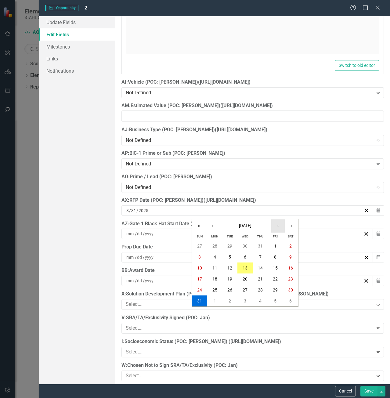
click at [277, 228] on button "›" at bounding box center [277, 225] width 13 height 13
click at [261, 244] on button "2" at bounding box center [260, 245] width 15 height 11
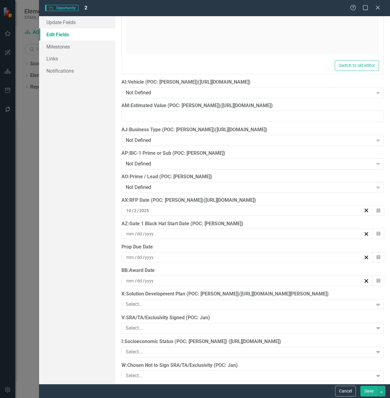
click at [370, 388] on button "Save" at bounding box center [368, 391] width 17 height 11
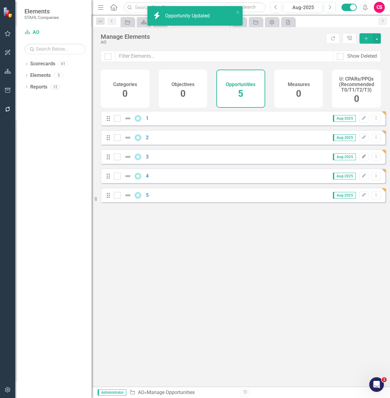
click at [362, 158] on icon "Edit" at bounding box center [364, 157] width 5 height 4
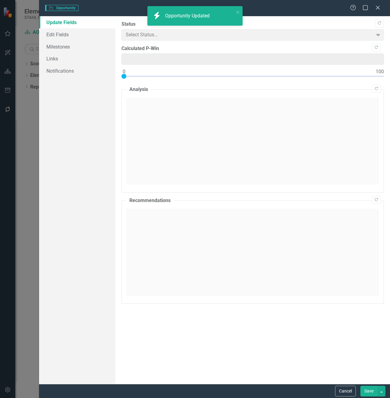
type input "0"
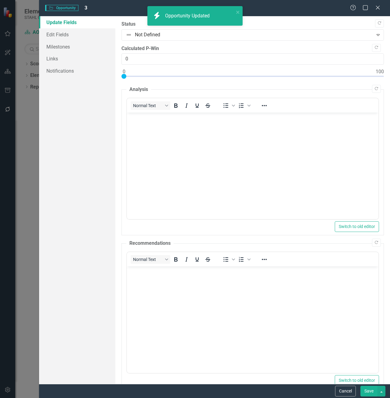
scroll to position [0, 0]
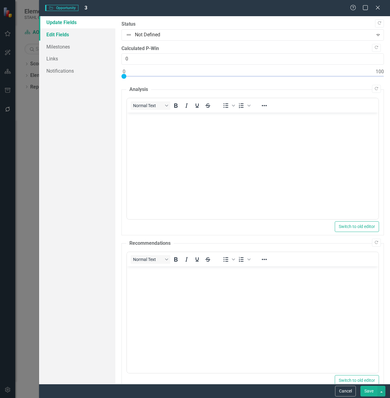
click at [91, 37] on link "Edit Fields" at bounding box center [77, 34] width 76 height 12
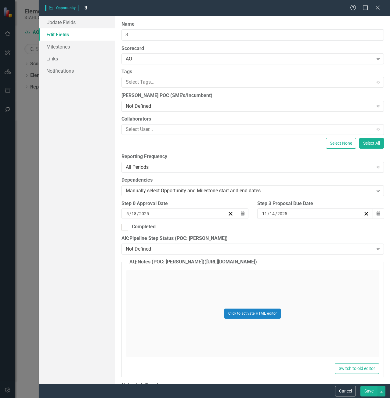
scroll to position [1879, 0]
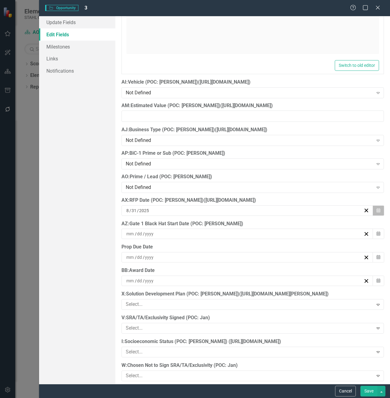
click at [377, 208] on icon "Calendar" at bounding box center [379, 210] width 4 height 4
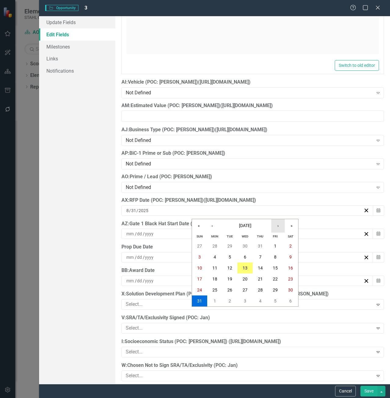
click at [278, 228] on button "›" at bounding box center [277, 225] width 13 height 13
click at [278, 241] on button "3" at bounding box center [275, 245] width 15 height 11
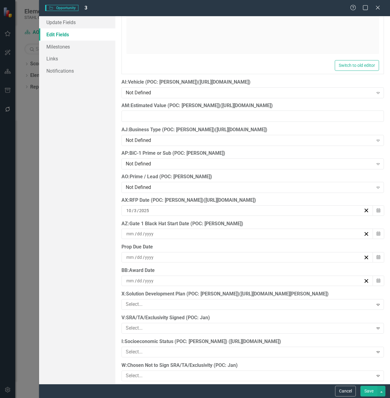
click at [368, 390] on button "Save" at bounding box center [368, 391] width 17 height 11
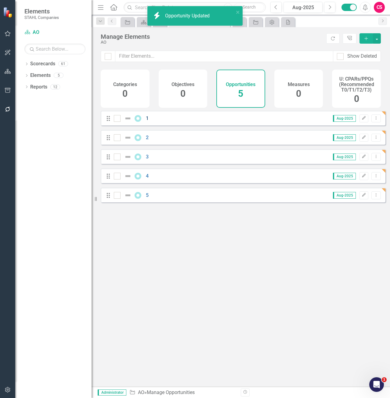
click at [147, 121] on link "1" at bounding box center [147, 118] width 3 height 6
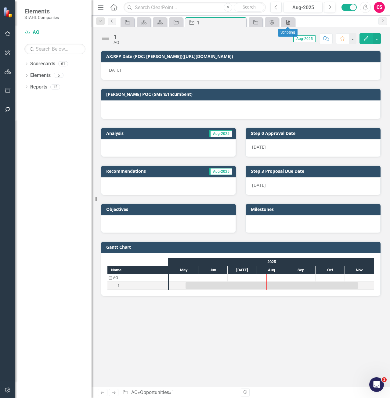
click at [289, 23] on icon "Scripting" at bounding box center [288, 22] width 6 height 5
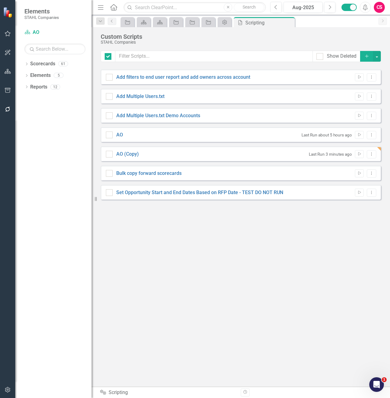
checkbox input "false"
click at [359, 156] on button "Run Script" at bounding box center [359, 154] width 9 height 8
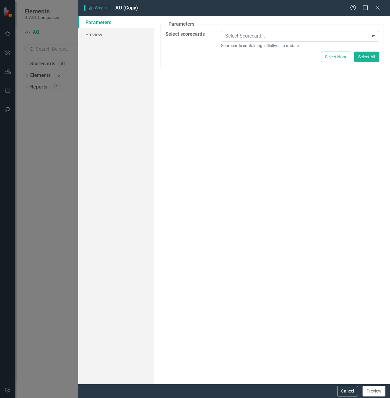
click at [255, 37] on div at bounding box center [295, 36] width 145 height 8
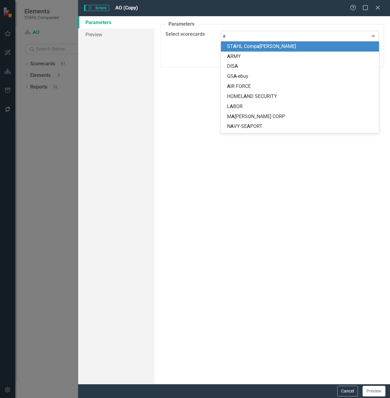
type input "ao"
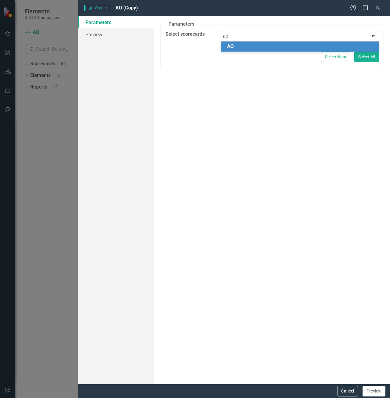
click at [289, 49] on div "AO" at bounding box center [301, 46] width 148 height 7
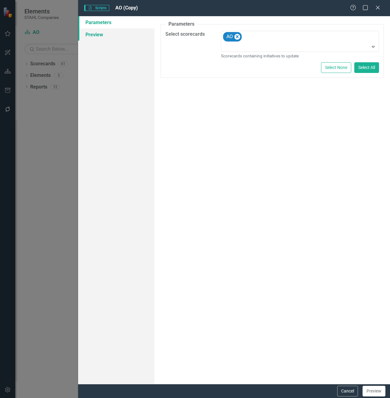
click at [113, 36] on link "Preview" at bounding box center [116, 34] width 76 height 12
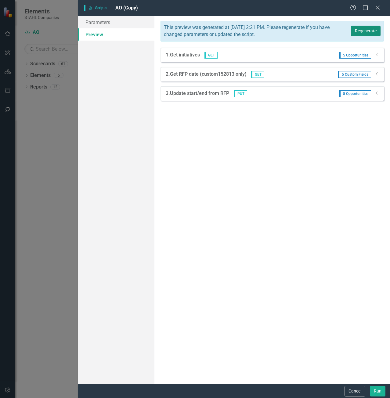
click at [359, 27] on button "Regenerate" at bounding box center [366, 31] width 30 height 11
click at [375, 56] on icon "Dropdown" at bounding box center [377, 55] width 5 height 4
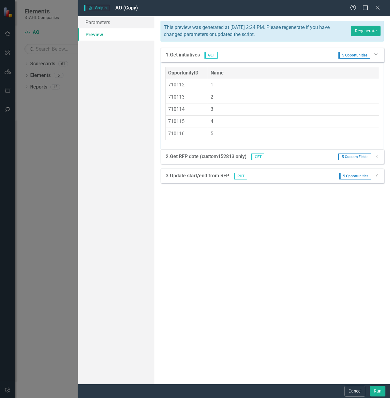
click at [376, 155] on icon "Dropdown" at bounding box center [377, 157] width 5 height 4
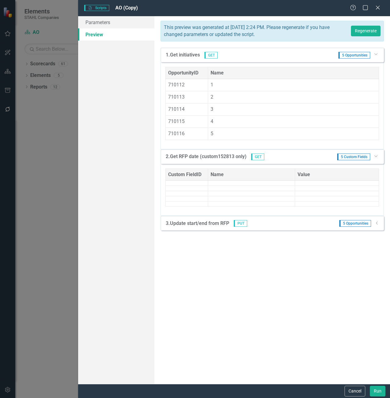
click at [376, 225] on icon "Dropdown" at bounding box center [377, 223] width 5 height 4
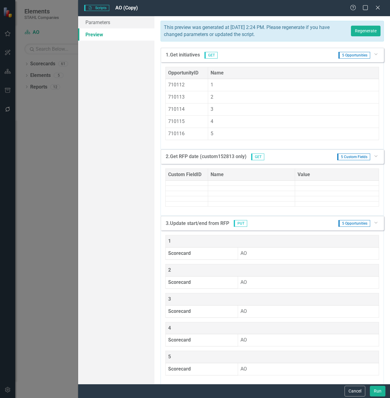
scroll to position [5, 0]
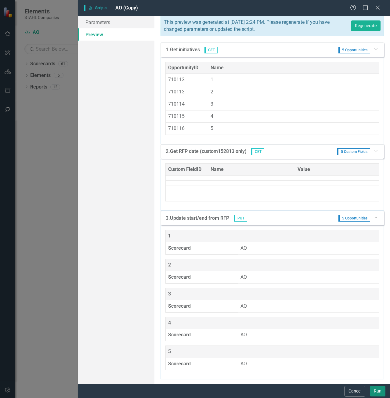
click at [376, 390] on button "Run" at bounding box center [378, 391] width 16 height 11
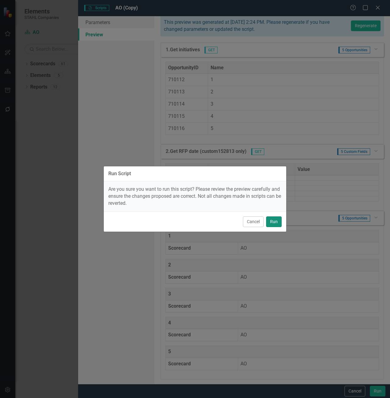
click at [276, 220] on button "Run" at bounding box center [274, 221] width 16 height 11
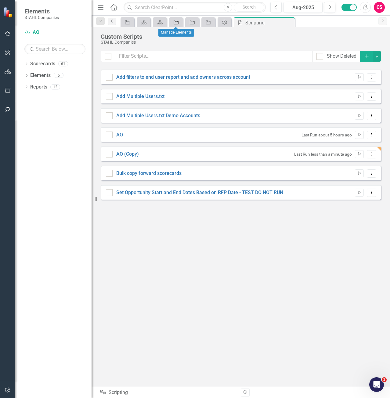
click at [178, 22] on icon at bounding box center [176, 22] width 5 height 4
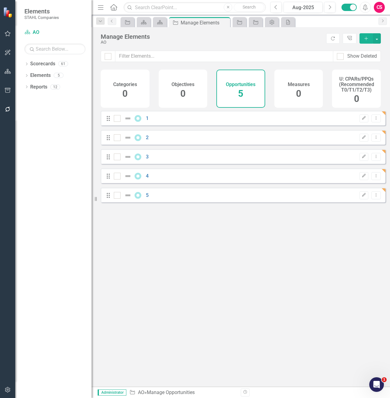
checkbox input "false"
click at [147, 121] on link "1" at bounding box center [147, 118] width 3 height 6
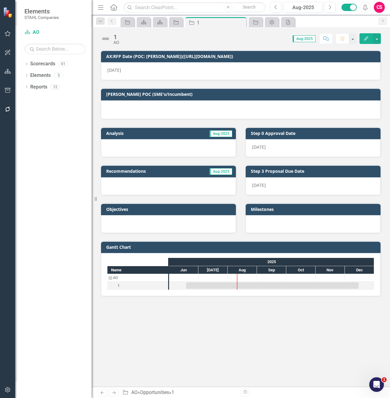
click at [116, 391] on icon "Next" at bounding box center [113, 393] width 5 height 4
click at [7, 109] on icon "button" at bounding box center [8, 109] width 6 height 5
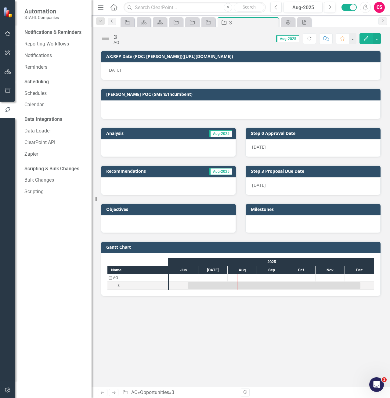
drag, startPoint x: 168, startPoint y: 68, endPoint x: 243, endPoint y: 14, distance: 91.4
click at [168, 68] on div "[DATE]" at bounding box center [240, 71] width 279 height 18
click at [290, 23] on icon "Admin Options" at bounding box center [288, 22] width 6 height 5
click at [304, 23] on icon "Scripting" at bounding box center [304, 22] width 6 height 5
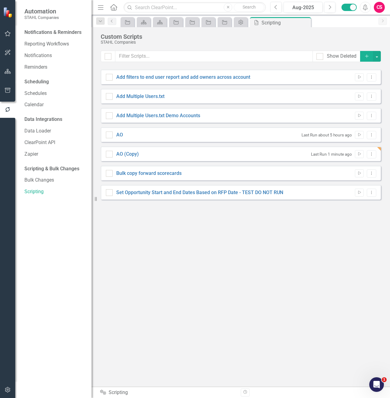
checkbox input "false"
click at [136, 152] on link "AO (Copy)" at bounding box center [127, 154] width 23 height 6
click at [110, 152] on input "AO (Copy)" at bounding box center [108, 153] width 4 height 4
checkbox input "true"
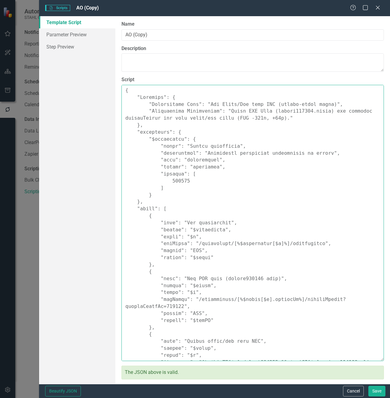
click at [221, 183] on textarea "Script" at bounding box center [252, 223] width 262 height 276
click at [165, 113] on textarea "Script" at bounding box center [252, 223] width 262 height 276
click at [181, 182] on textarea "Script" at bounding box center [252, 223] width 262 height 276
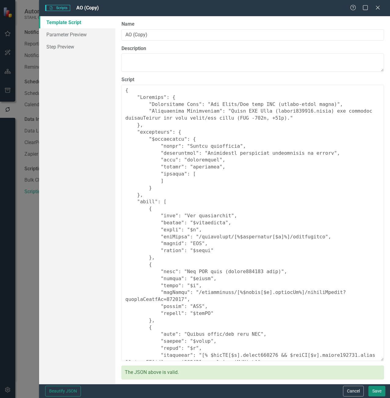
type textarea "{ "Comments": { "Recommended Name": "Set Start/End from RFP (single-field fetch…"
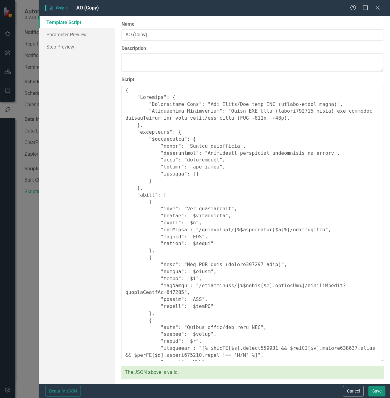
click at [379, 391] on button "Save" at bounding box center [376, 391] width 17 height 11
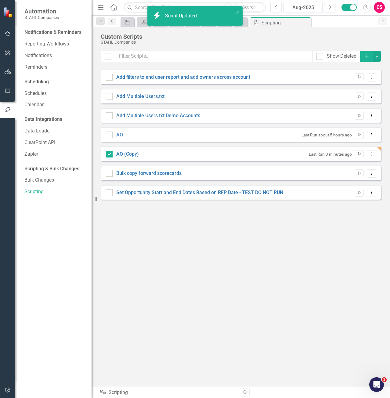
click at [358, 154] on icon "Run Script" at bounding box center [359, 154] width 5 height 4
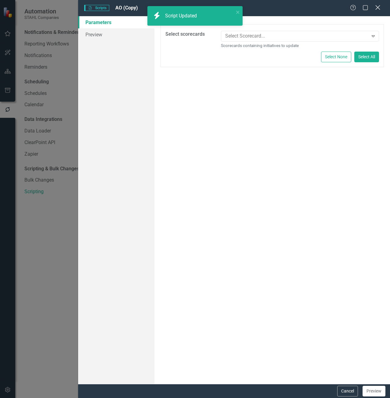
click at [378, 5] on icon "Close" at bounding box center [378, 8] width 8 height 6
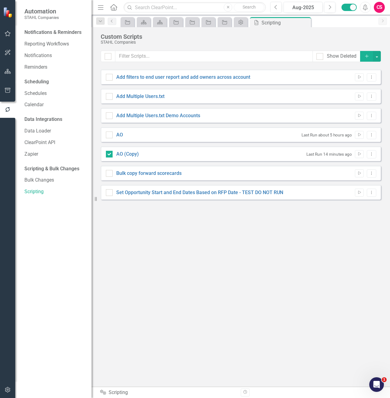
click at [238, 347] on div "Show Deleted Add Add filters to end user report and add owners across account R…" at bounding box center [241, 215] width 280 height 328
click at [369, 155] on icon "Dropdown Menu" at bounding box center [371, 154] width 5 height 4
click at [358, 185] on link "Copy Duplicate Script" at bounding box center [351, 186] width 49 height 11
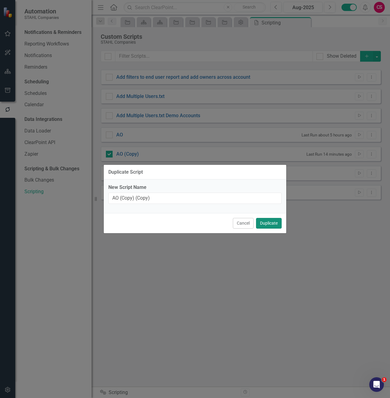
click at [265, 223] on button "Duplicate" at bounding box center [269, 223] width 26 height 11
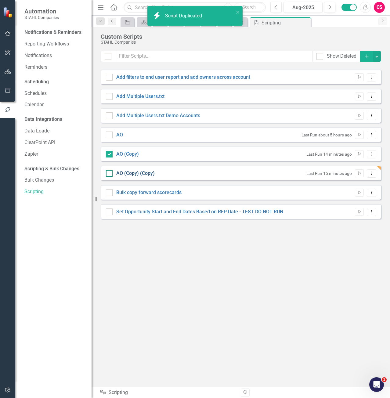
click at [129, 174] on link "AO (Copy) (Copy)" at bounding box center [135, 173] width 38 height 6
click at [110, 174] on input "AO (Copy) (Copy)" at bounding box center [108, 172] width 4 height 4
checkbox input "true"
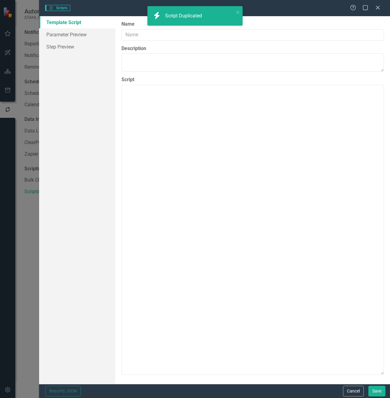
type input "AO (Copy) (Copy)"
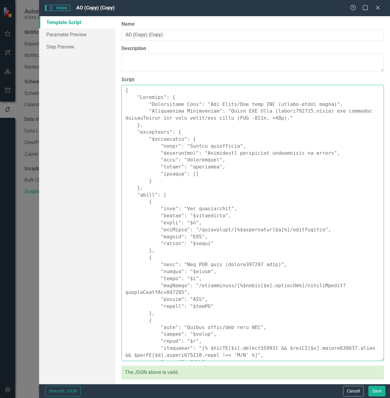
click at [277, 203] on textarea "Script" at bounding box center [252, 223] width 262 height 276
paste textarea ""Loremips": { "Dolorsitame Cons": "Adip Elitseddoe Temp Incidi Utlab → Etd Magn…"
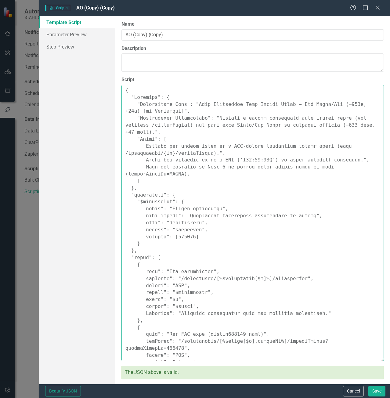
scroll to position [165, 0]
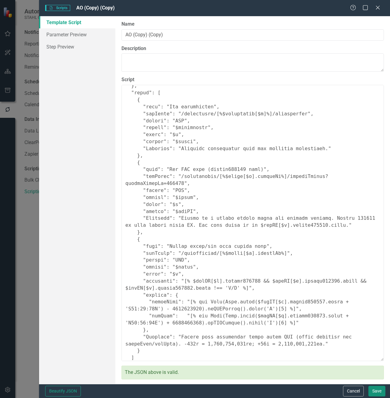
type textarea "{ "Loremips": { "Dolorsitame Cons": "Adip Elitseddoe Temp Incidi Utlab → Etd Ma…"
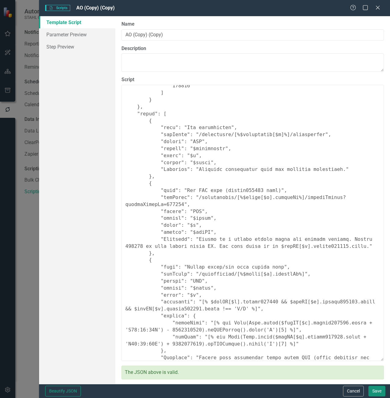
click at [372, 389] on button "Save" at bounding box center [376, 391] width 17 height 11
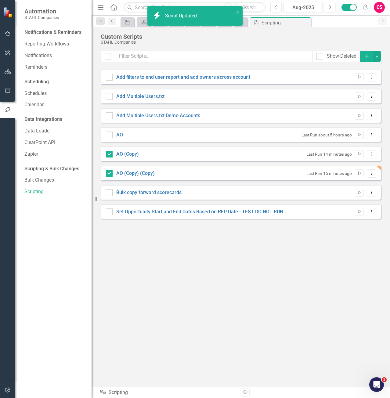
click at [360, 171] on button "Run Script" at bounding box center [359, 173] width 9 height 8
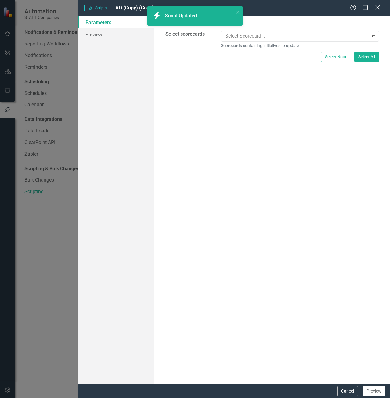
click at [376, 8] on icon "Close" at bounding box center [378, 8] width 8 height 6
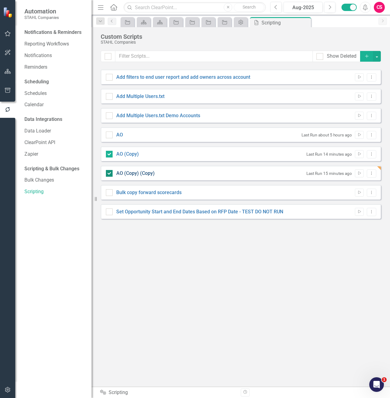
click at [150, 174] on link "AO (Copy) (Copy)" at bounding box center [135, 173] width 38 height 6
click at [110, 174] on input "AO (Copy) (Copy)" at bounding box center [108, 172] width 4 height 4
checkbox input "false"
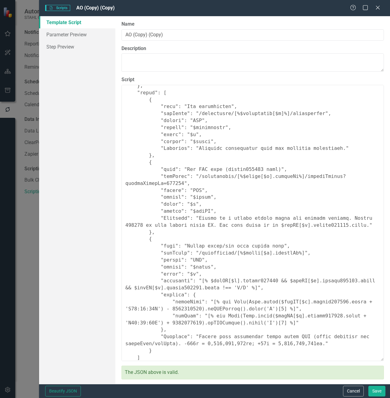
scroll to position [188, 0]
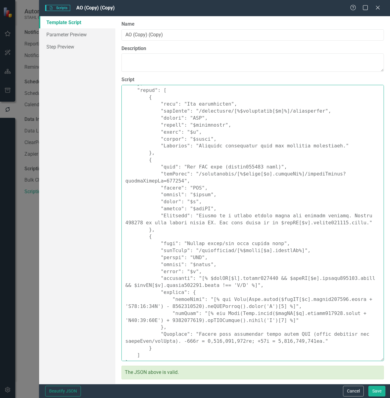
click at [262, 210] on textarea "Script" at bounding box center [252, 223] width 262 height 276
paste textarea ""Loremips": { "Dolorsitame Cons": "Adip Elitseddoe Temp Incidi Utlab → Etd Magn…"
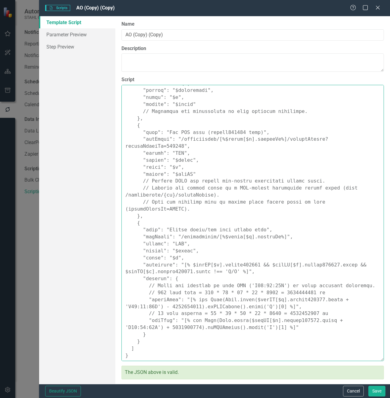
scroll to position [137, 0]
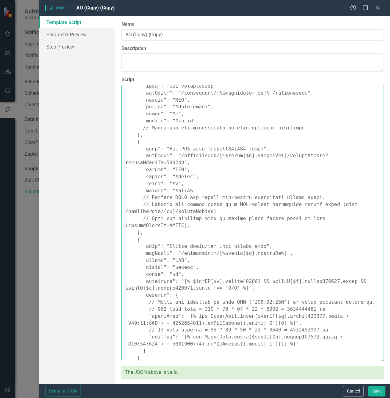
click at [229, 304] on textarea "Script" at bounding box center [252, 223] width 262 height 276
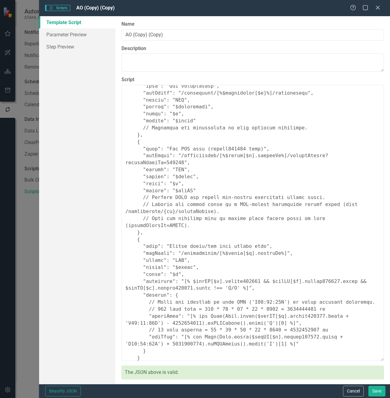
type textarea "{ "Loremips": { "Dolorsitame Cons": "Adip Elitseddoe Temp Incidi Utlab → Etd Ma…"
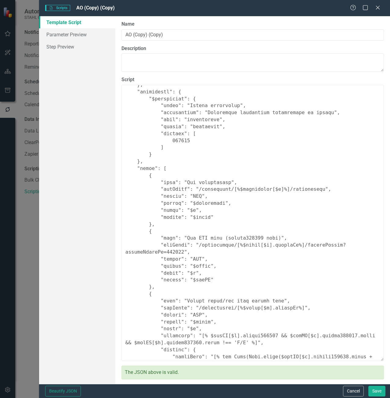
scroll to position [0, 0]
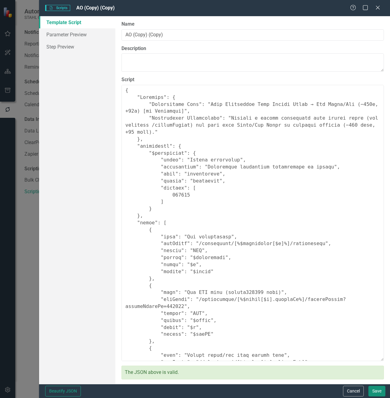
click at [377, 391] on button "Save" at bounding box center [376, 391] width 17 height 11
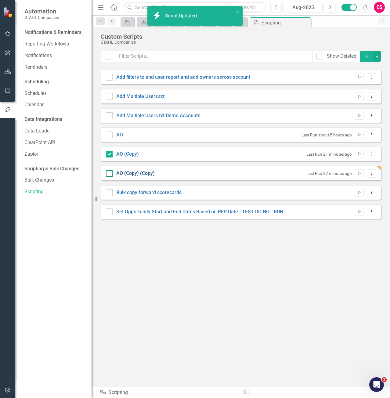
click at [133, 173] on link "AO (Copy) (Copy)" at bounding box center [135, 173] width 38 height 6
click at [110, 173] on input "AO (Copy) (Copy)" at bounding box center [108, 172] width 4 height 4
checkbox input "true"
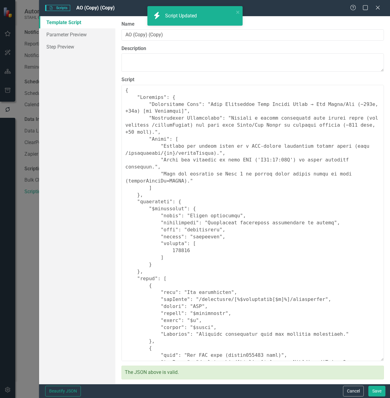
type textarea "{ "Loremips": { "Dolorsitame Cons": "Adip Elitseddoe Temp Incidi Utlab → Etd Ma…"
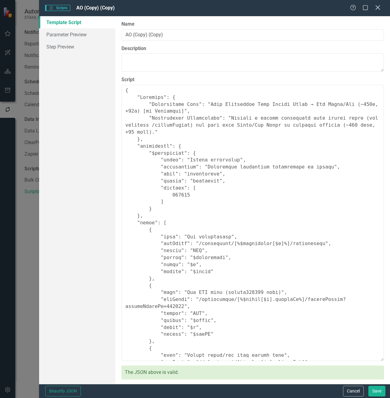
click at [379, 7] on icon at bounding box center [377, 7] width 5 height 5
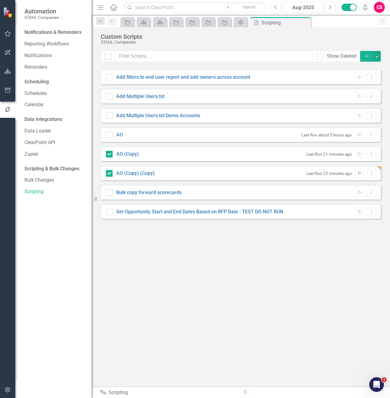
click at [359, 175] on icon "Run Script" at bounding box center [359, 173] width 5 height 4
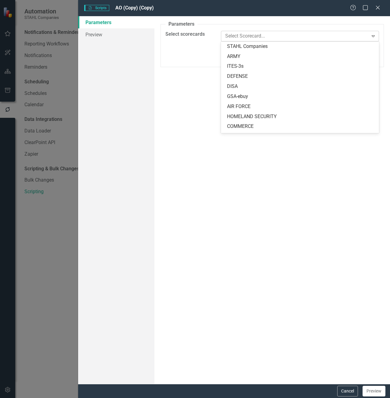
click at [265, 36] on div at bounding box center [295, 36] width 145 height 8
type input "ao"
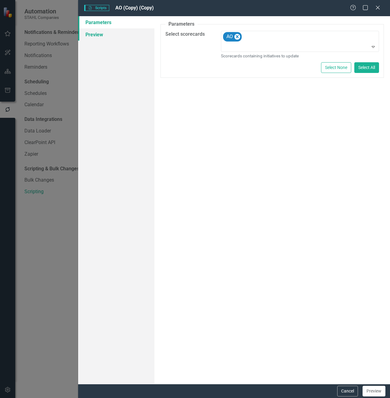
click at [122, 36] on link "Preview" at bounding box center [116, 34] width 76 height 12
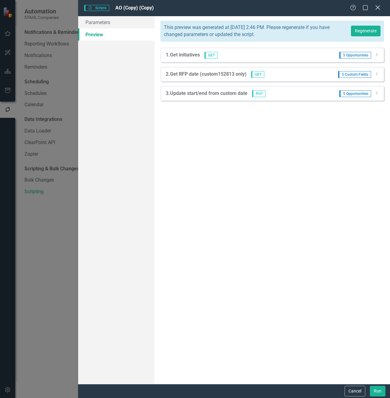
click at [377, 7] on icon at bounding box center [377, 7] width 5 height 5
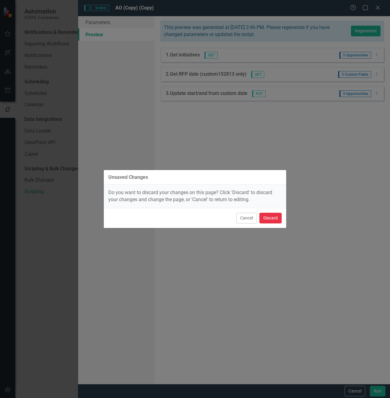
click at [275, 215] on button "Discard" at bounding box center [270, 218] width 22 height 11
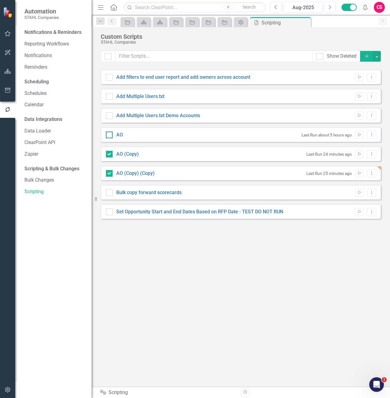
click at [110, 135] on div at bounding box center [109, 135] width 7 height 7
click at [110, 135] on input "AO" at bounding box center [108, 134] width 4 height 4
checkbox input "true"
